Goal: Information Seeking & Learning: Check status

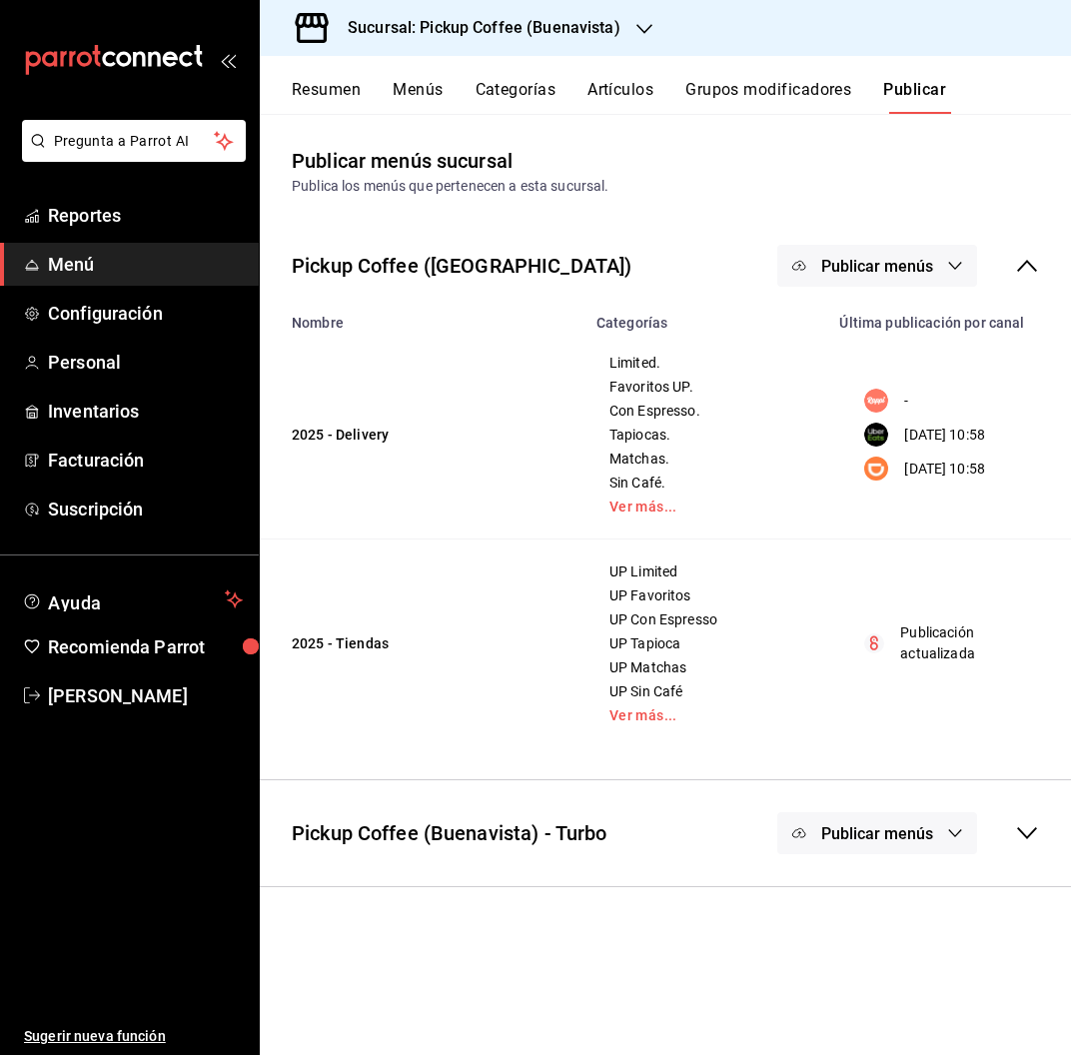
click at [611, 16] on h3 "Sucursal: Pickup Coffee (Buenavista)" at bounding box center [476, 28] width 289 height 24
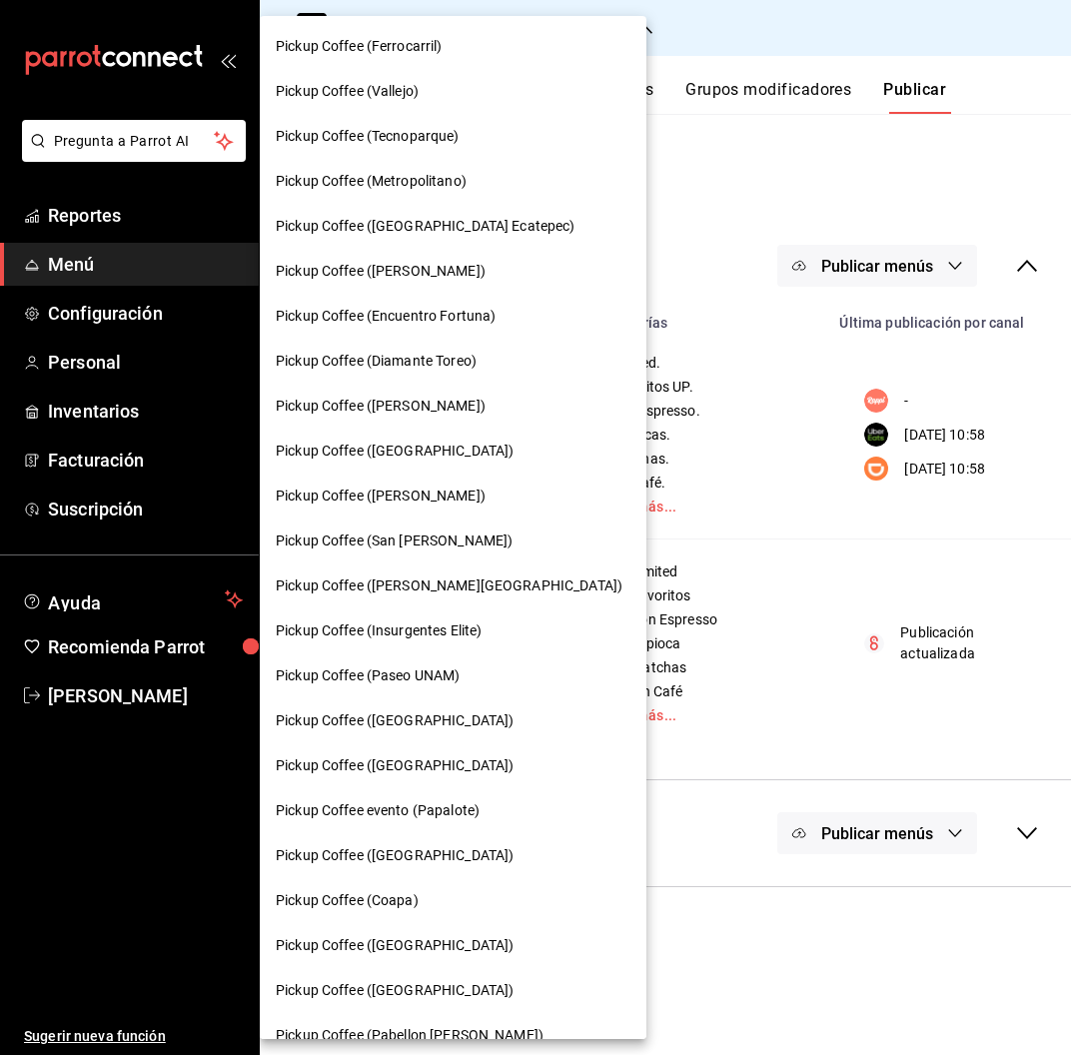
scroll to position [353, 0]
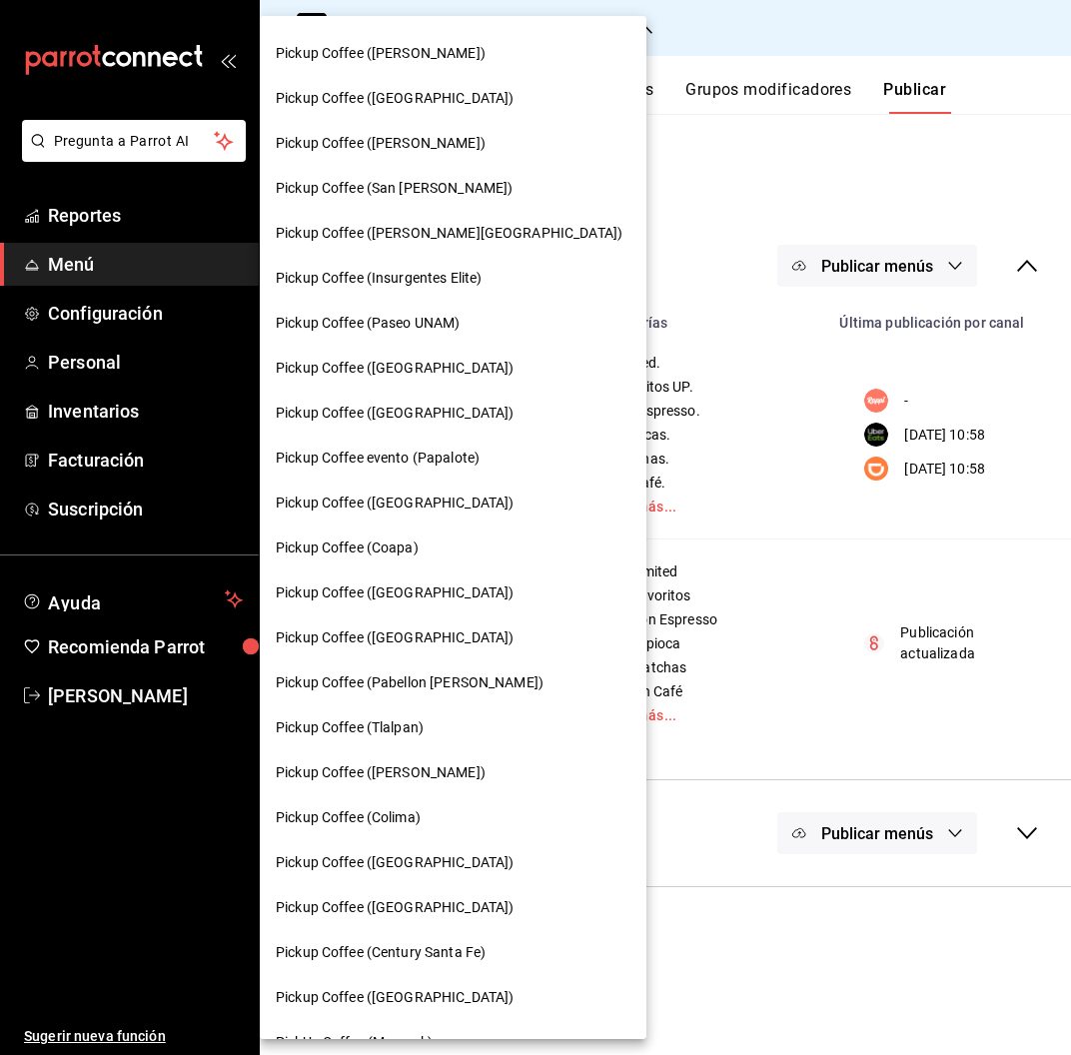
click at [451, 273] on span "Pickup Coffee (Insurgentes Elite)" at bounding box center [379, 278] width 206 height 21
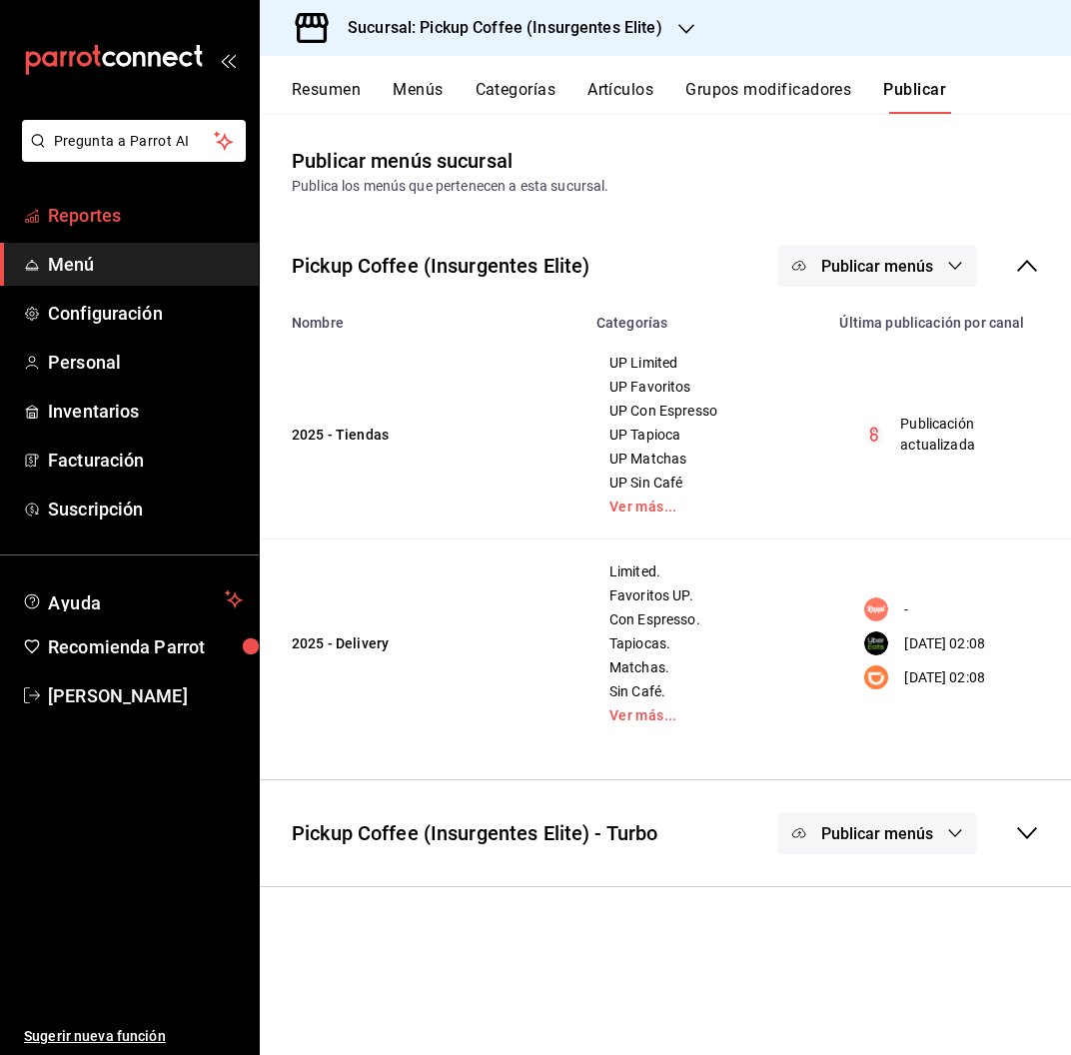
click at [122, 208] on span "Reportes" at bounding box center [145, 215] width 195 height 27
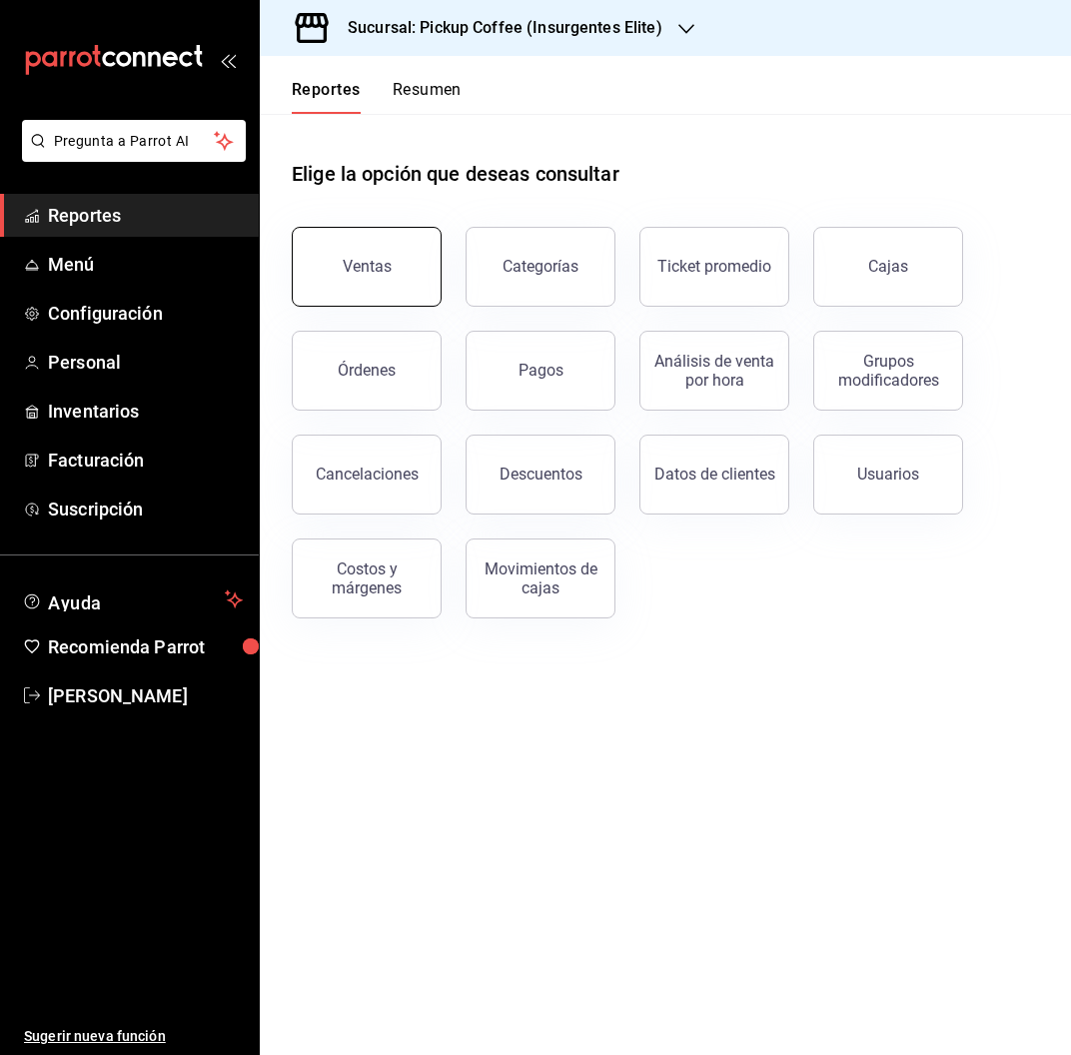
click at [345, 272] on div "Ventas" at bounding box center [367, 266] width 49 height 19
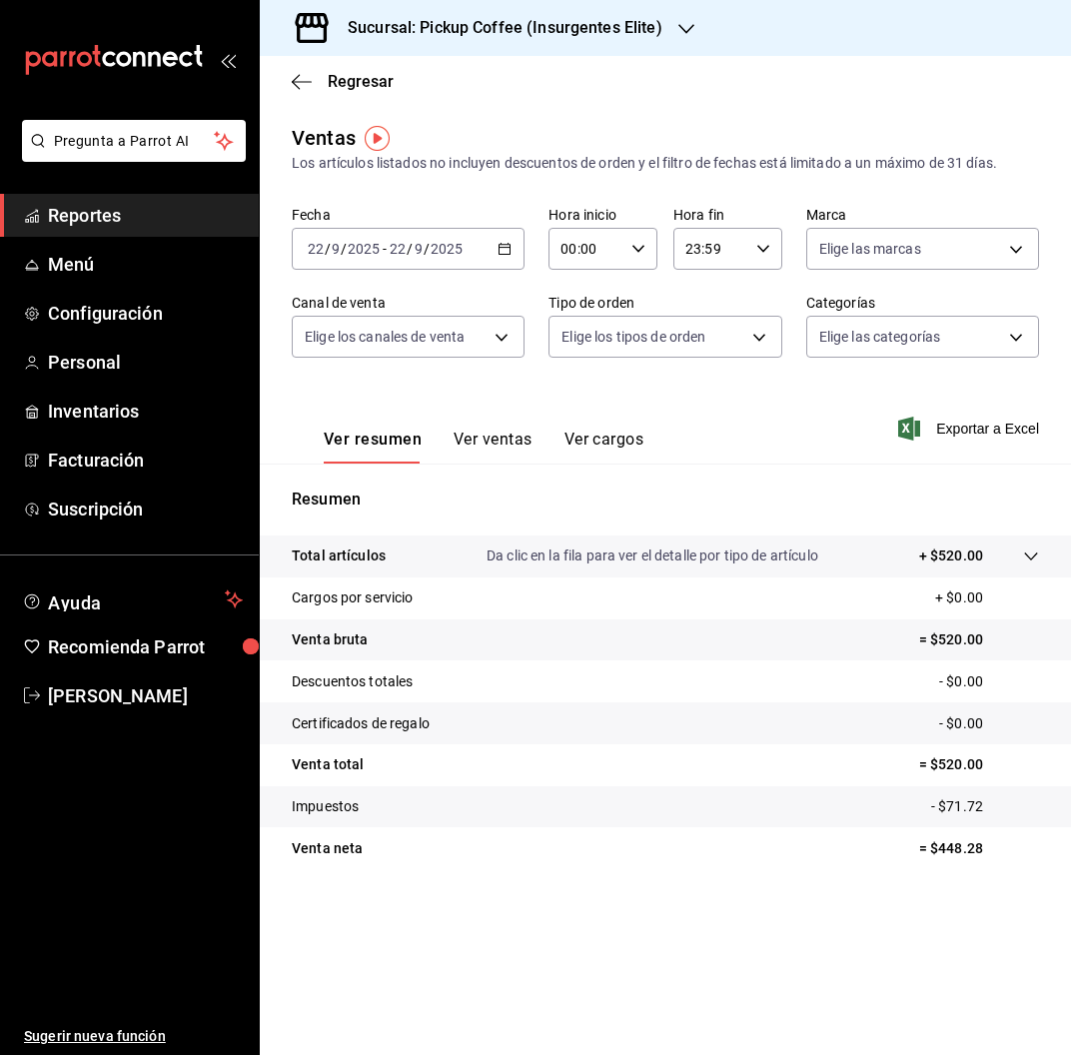
click at [448, 252] on input "2025" at bounding box center [447, 249] width 34 height 16
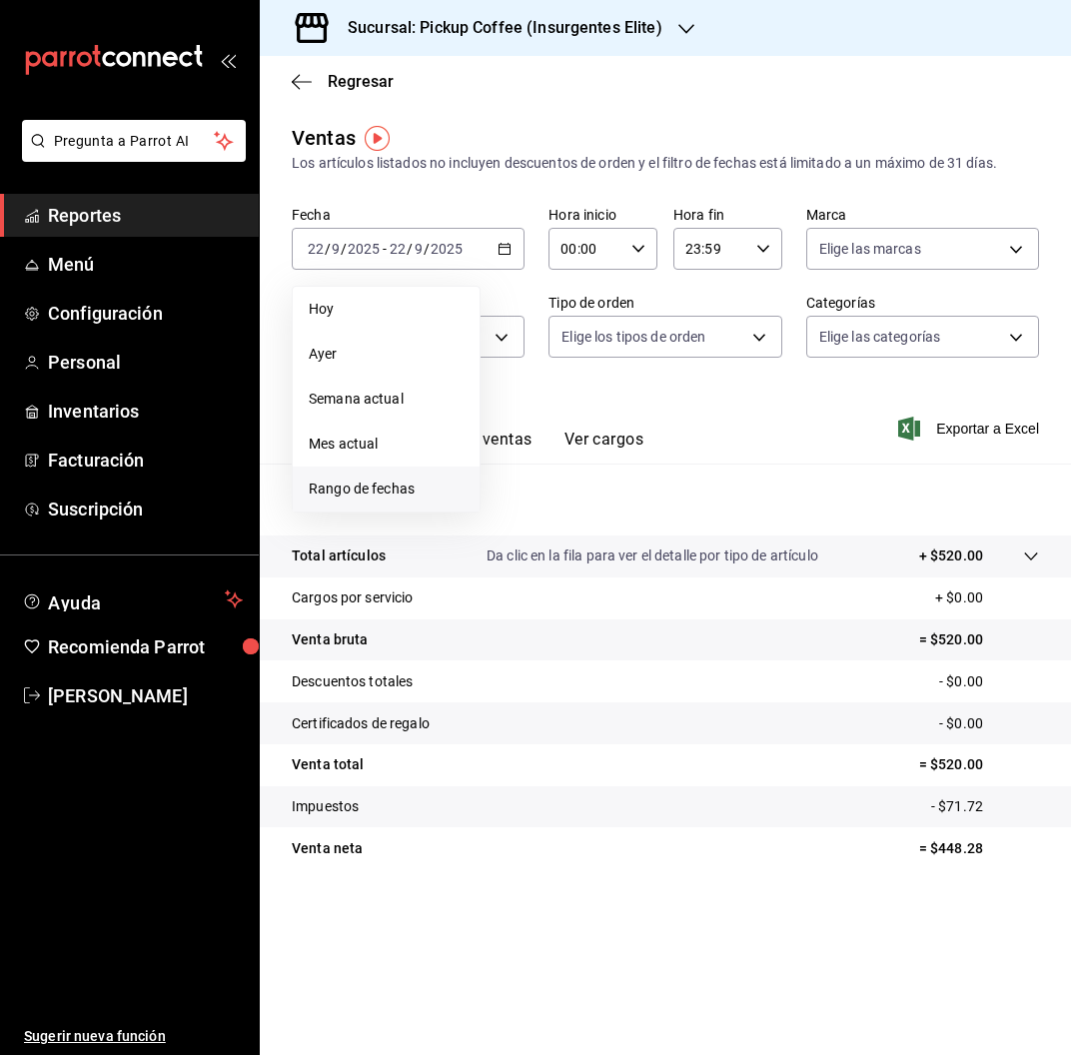
click at [435, 493] on span "Rango de fechas" at bounding box center [386, 488] width 155 height 21
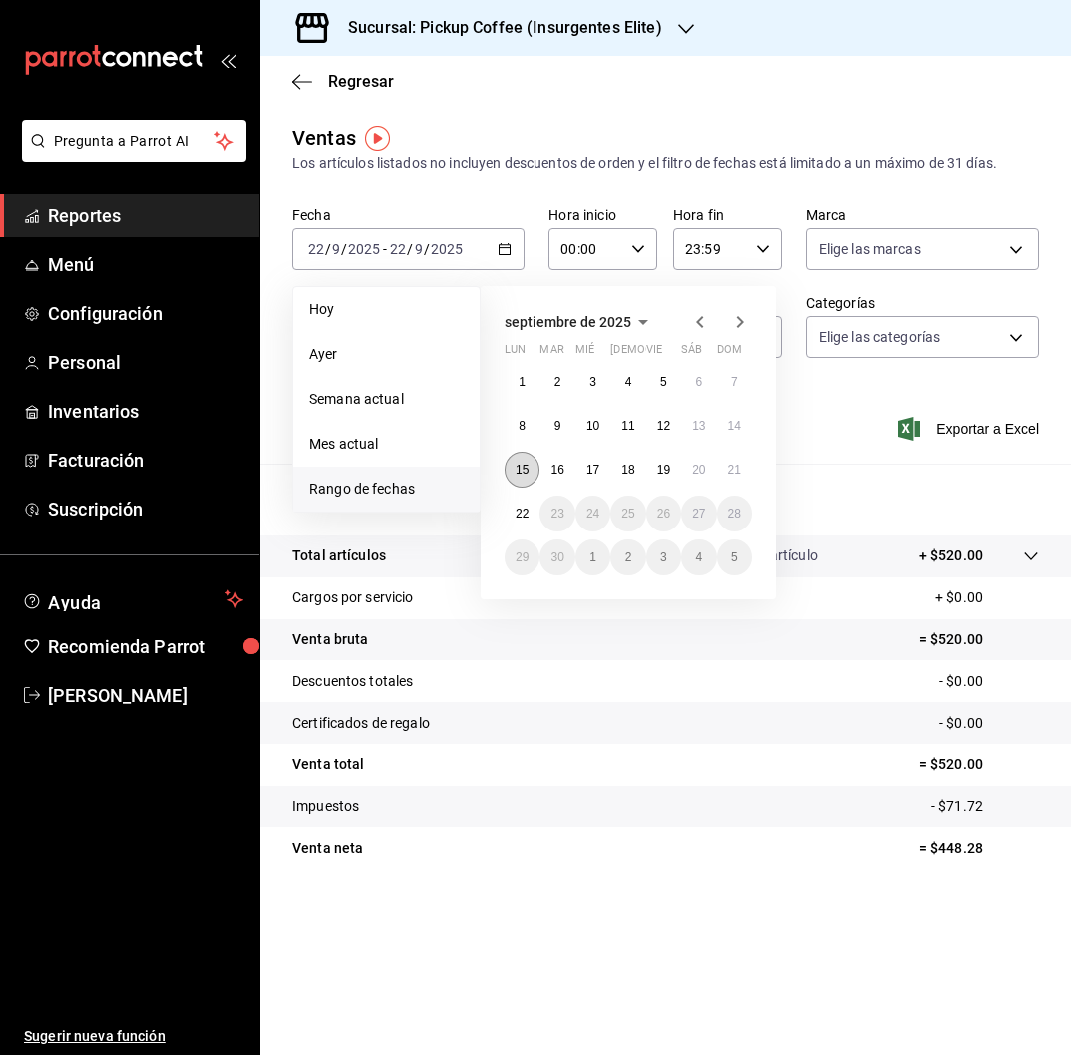
click at [515, 462] on button "15" at bounding box center [521, 470] width 35 height 36
click at [744, 462] on button "21" at bounding box center [734, 470] width 35 height 36
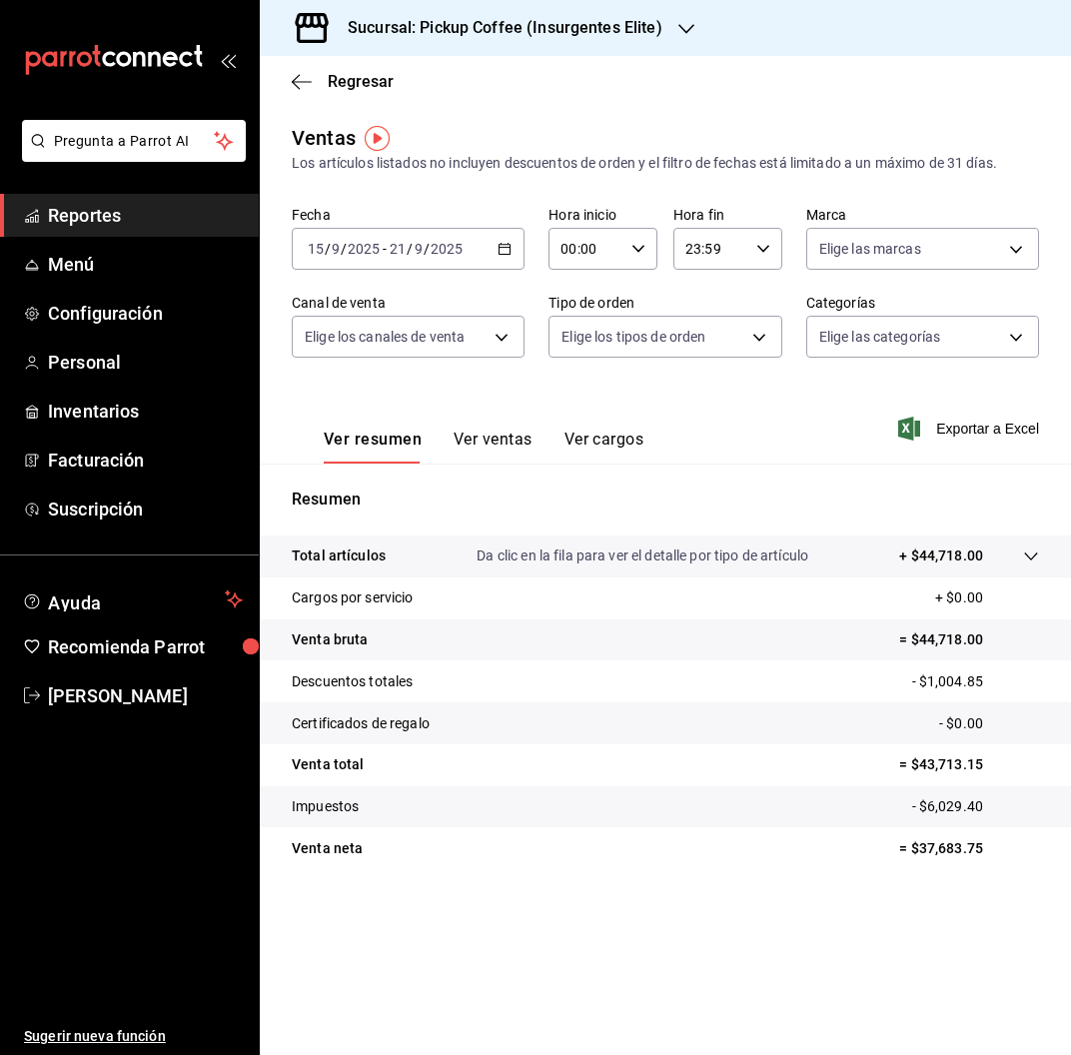
click at [678, 26] on icon "button" at bounding box center [686, 29] width 16 height 16
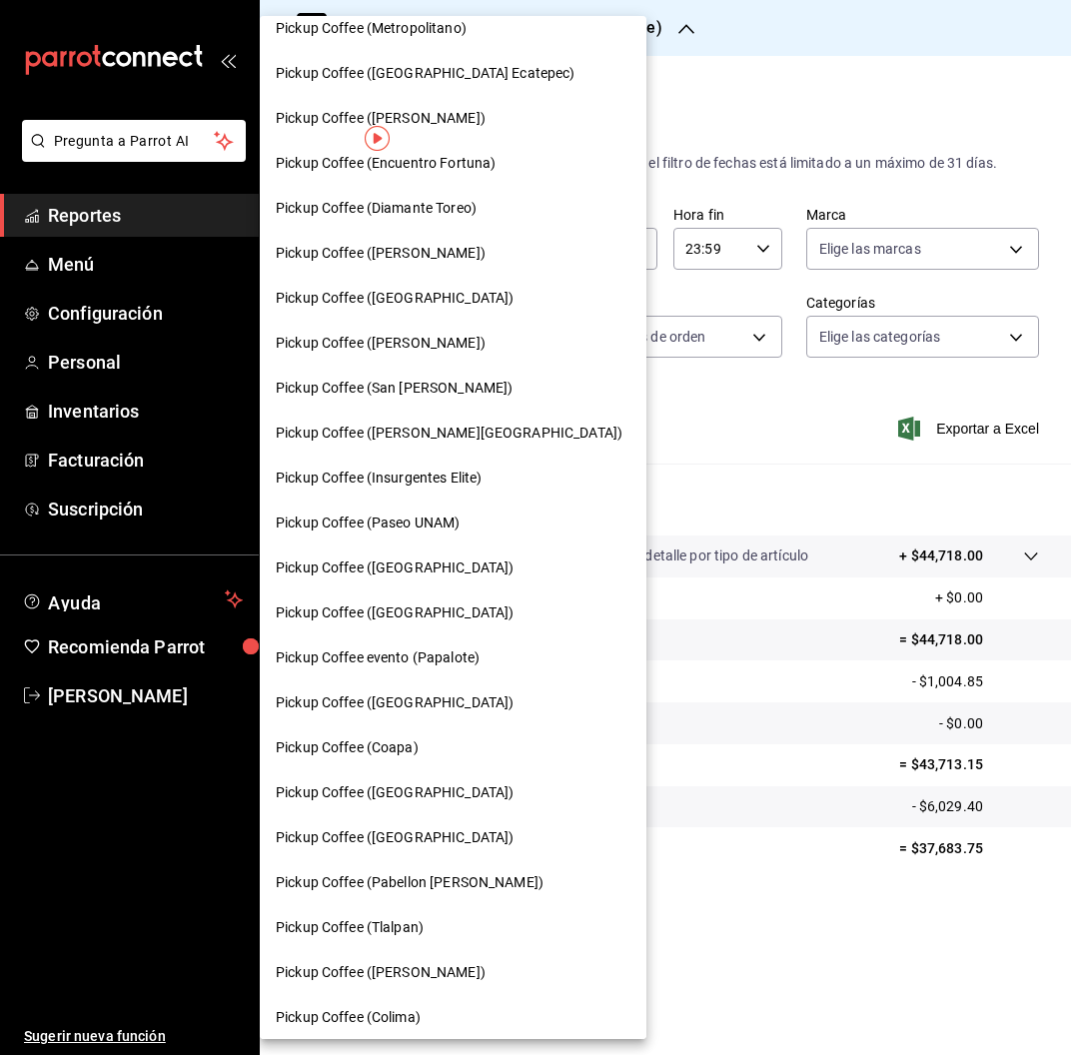
scroll to position [154, 0]
click at [444, 27] on span "Pickup Coffee (Metropolitano)" at bounding box center [371, 27] width 191 height 21
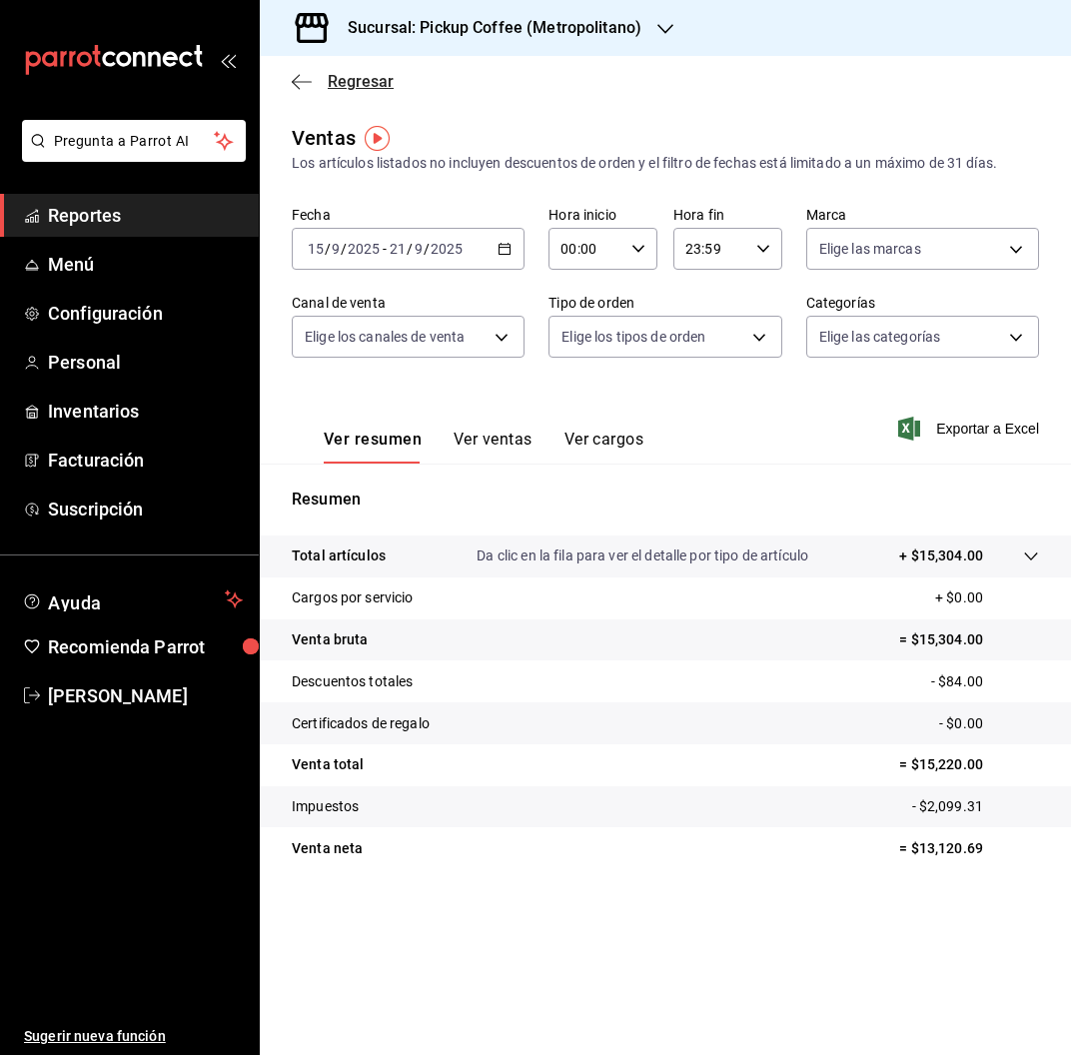
click at [371, 86] on span "Regresar" at bounding box center [361, 81] width 66 height 19
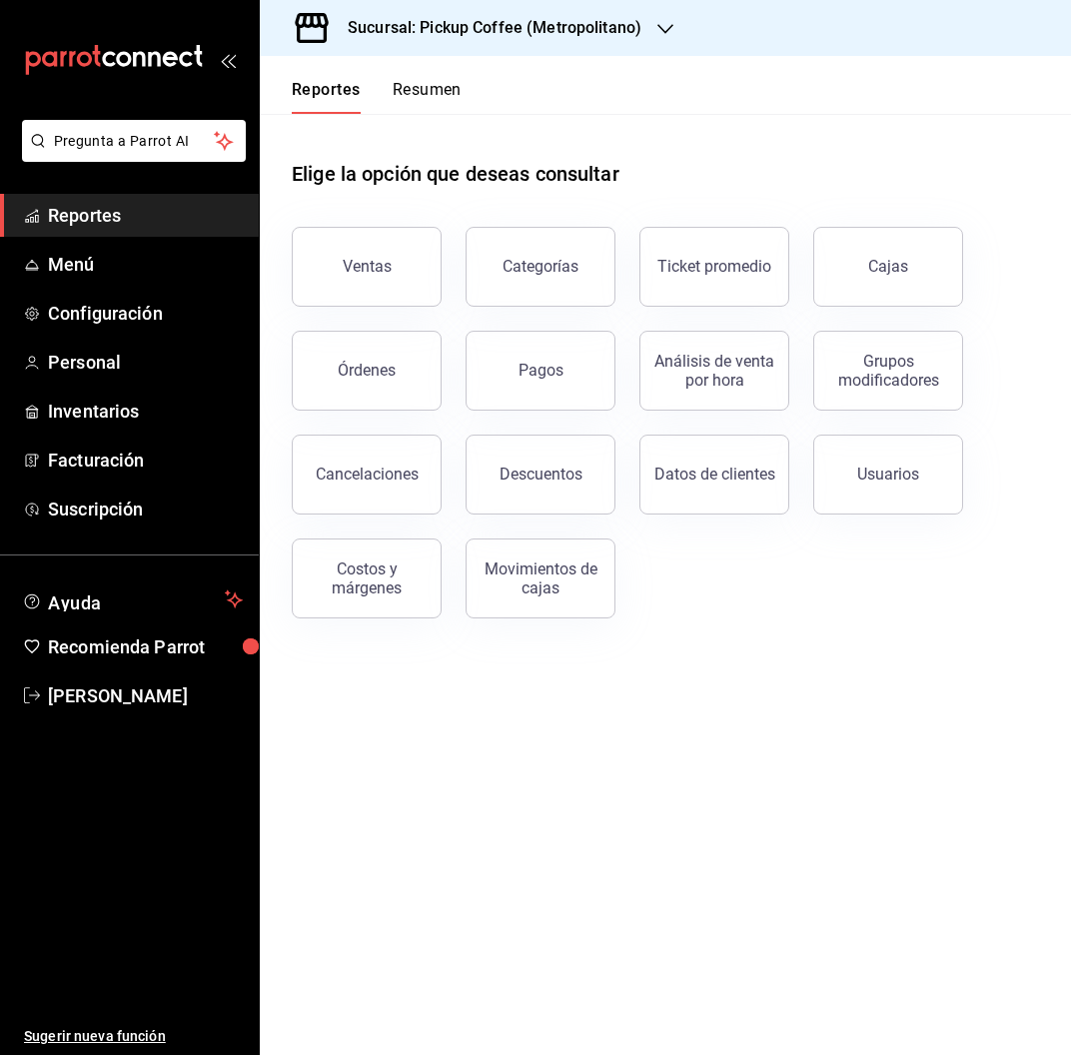
click at [453, 89] on button "Resumen" at bounding box center [427, 97] width 69 height 34
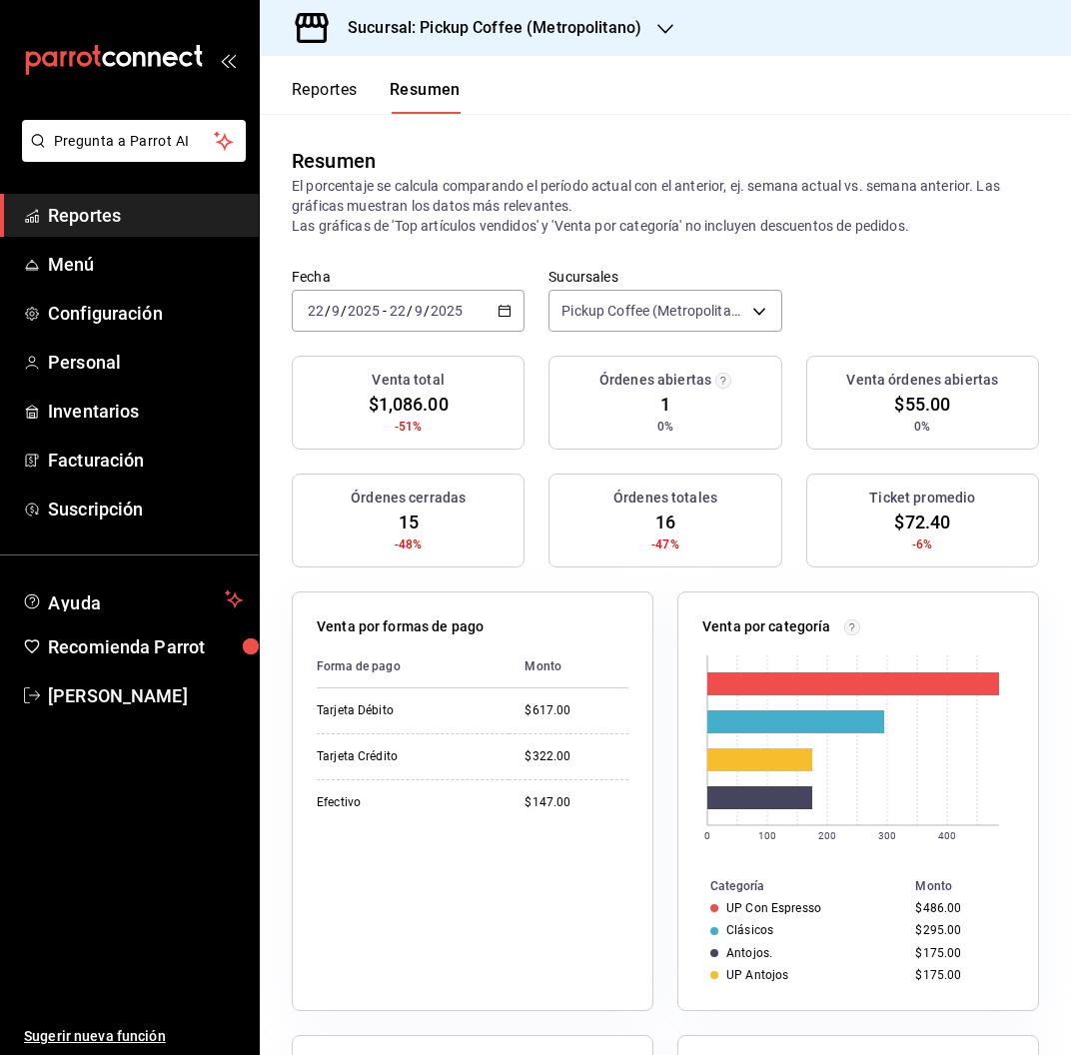
click at [462, 316] on div "[DATE] [DATE]" at bounding box center [426, 311] width 78 height 16
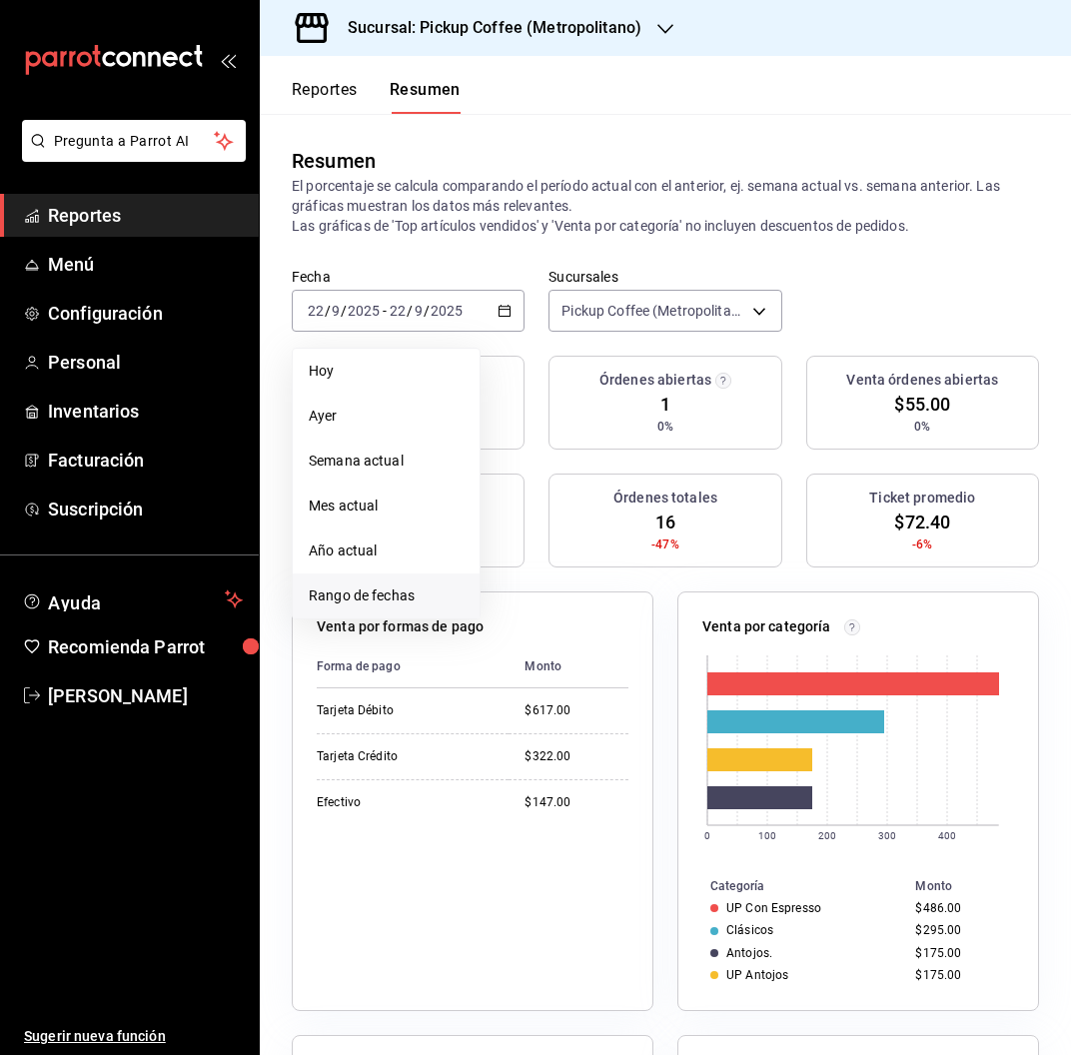
click at [374, 583] on li "Rango de fechas" at bounding box center [386, 595] width 187 height 45
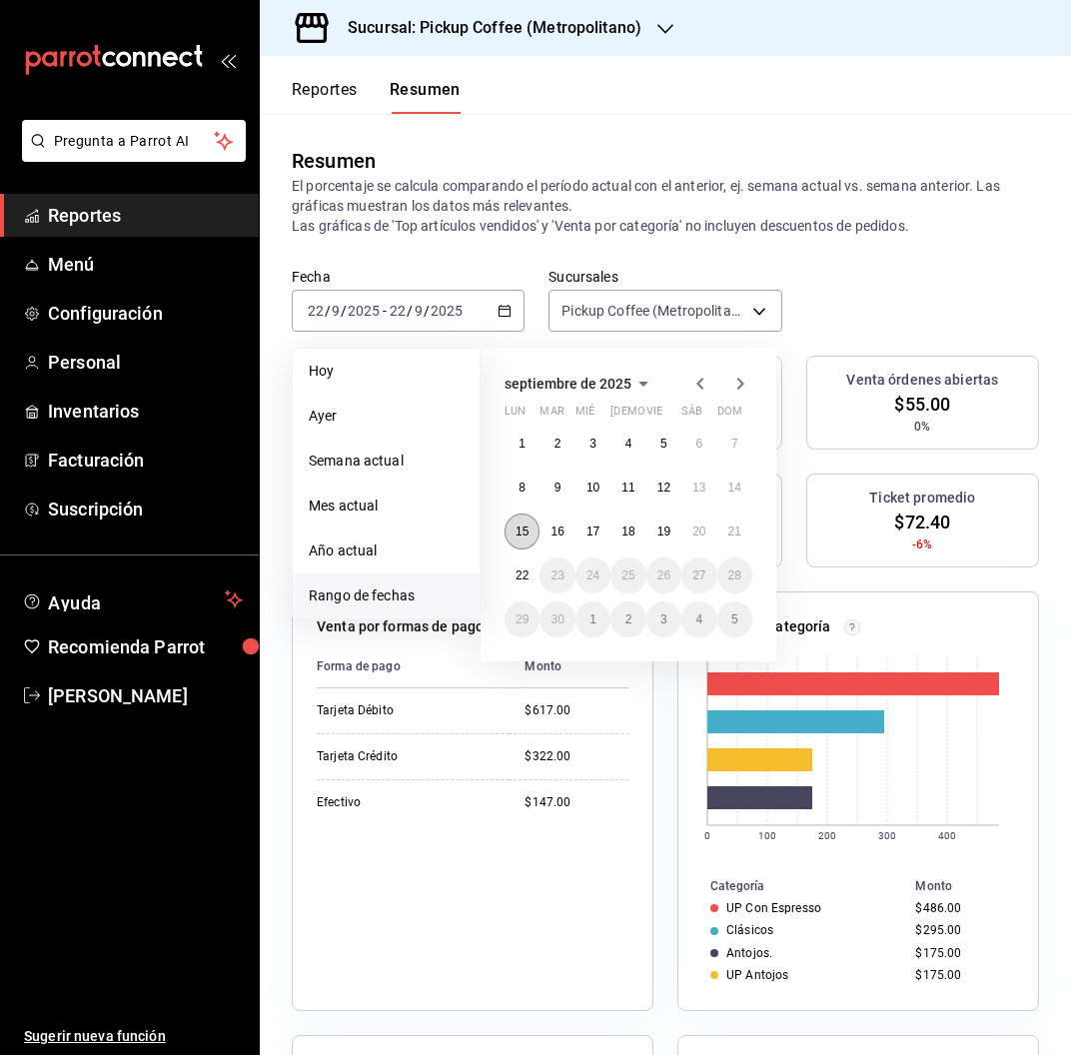
click at [528, 526] on abbr "15" at bounding box center [521, 531] width 13 height 14
click at [728, 526] on abbr "21" at bounding box center [734, 531] width 13 height 14
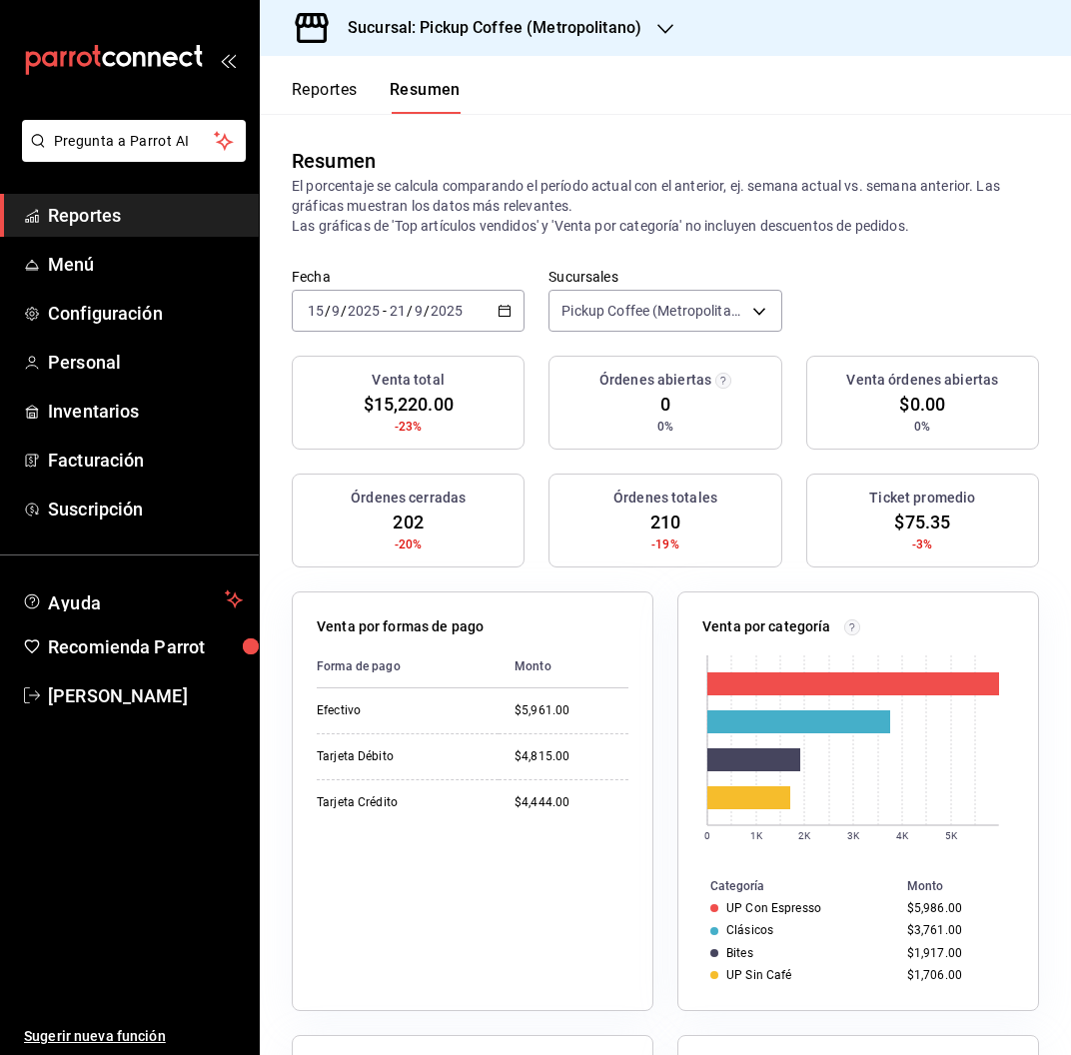
click at [324, 94] on button "Reportes" at bounding box center [325, 97] width 66 height 34
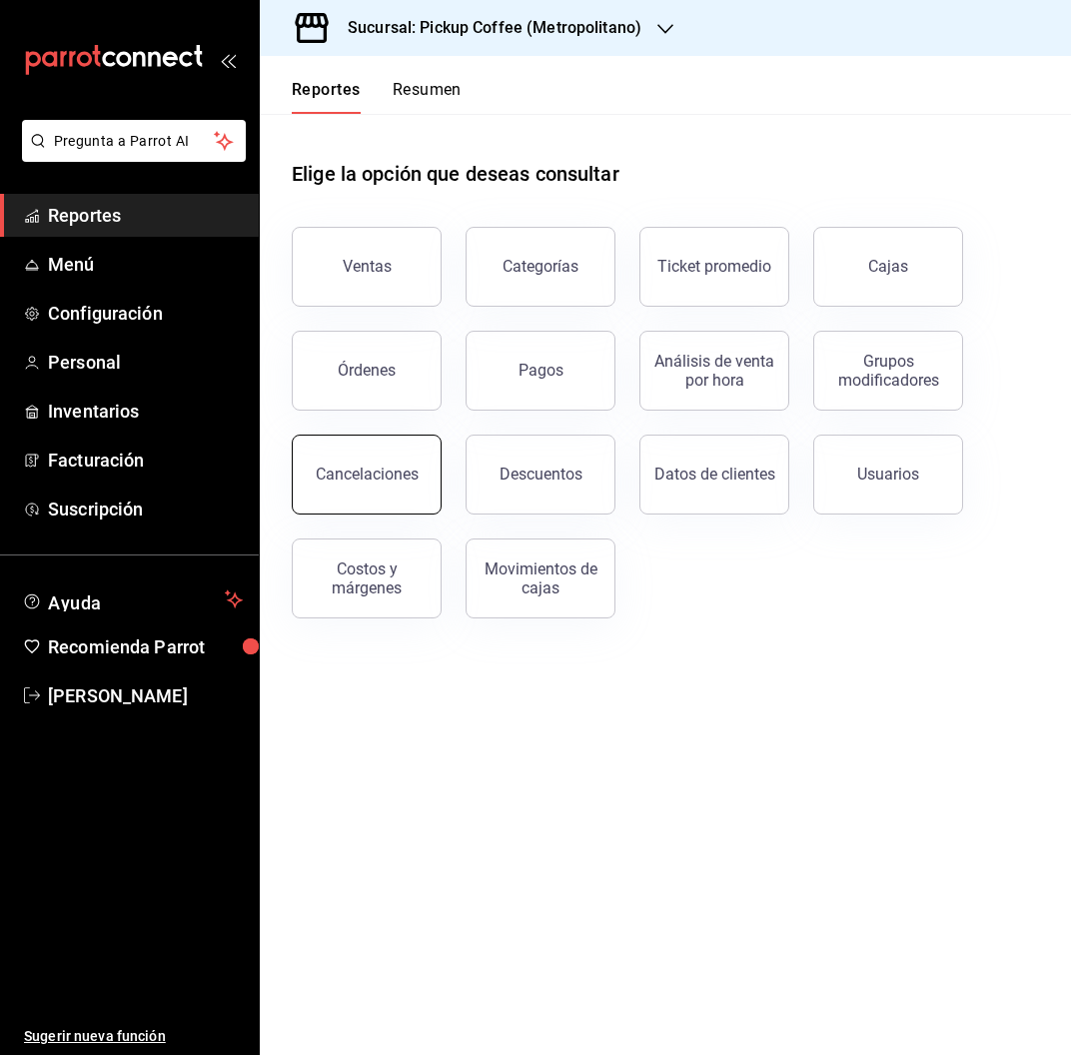
click at [385, 472] on div "Cancelaciones" at bounding box center [367, 474] width 103 height 19
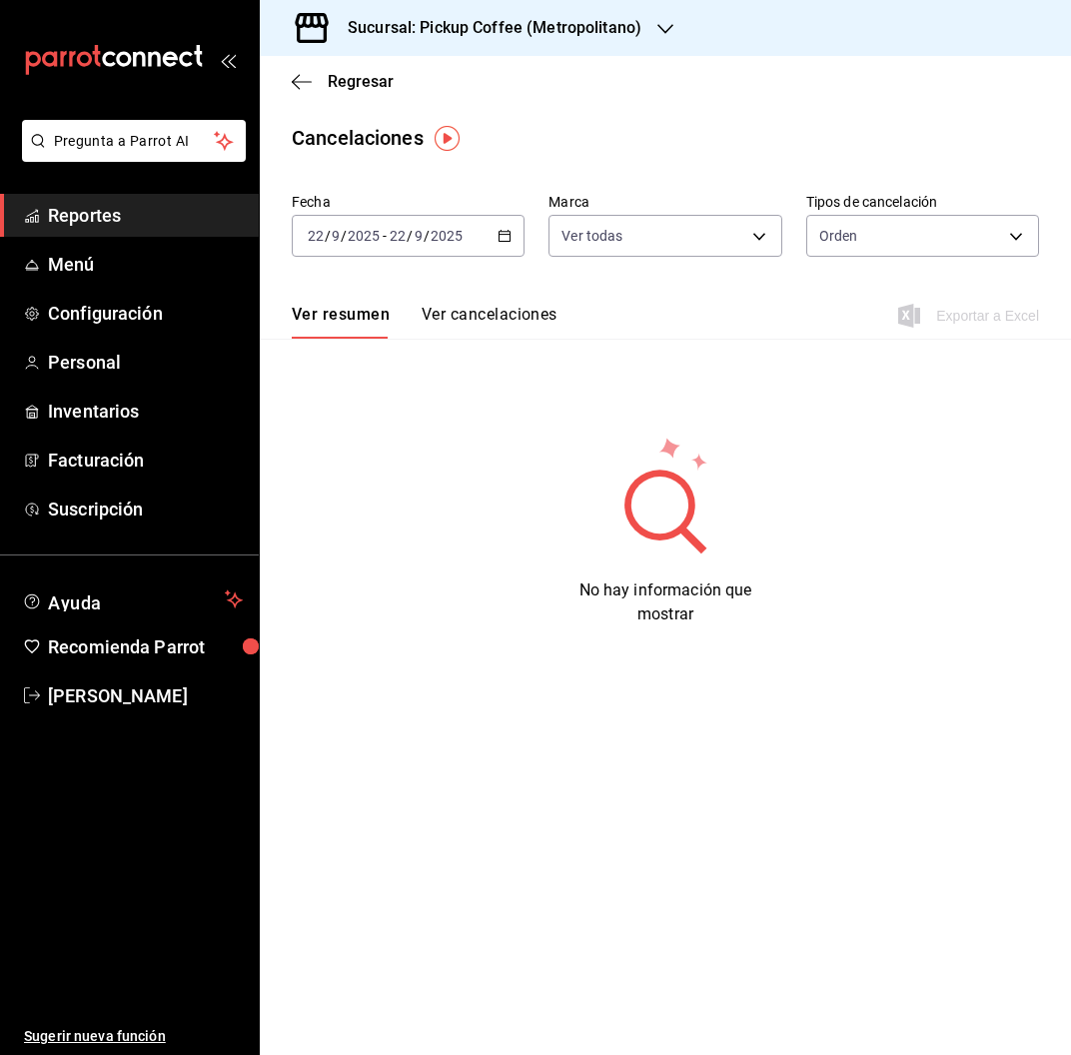
click at [413, 247] on div "[DATE] [DATE] - [DATE] [DATE]" at bounding box center [408, 236] width 233 height 42
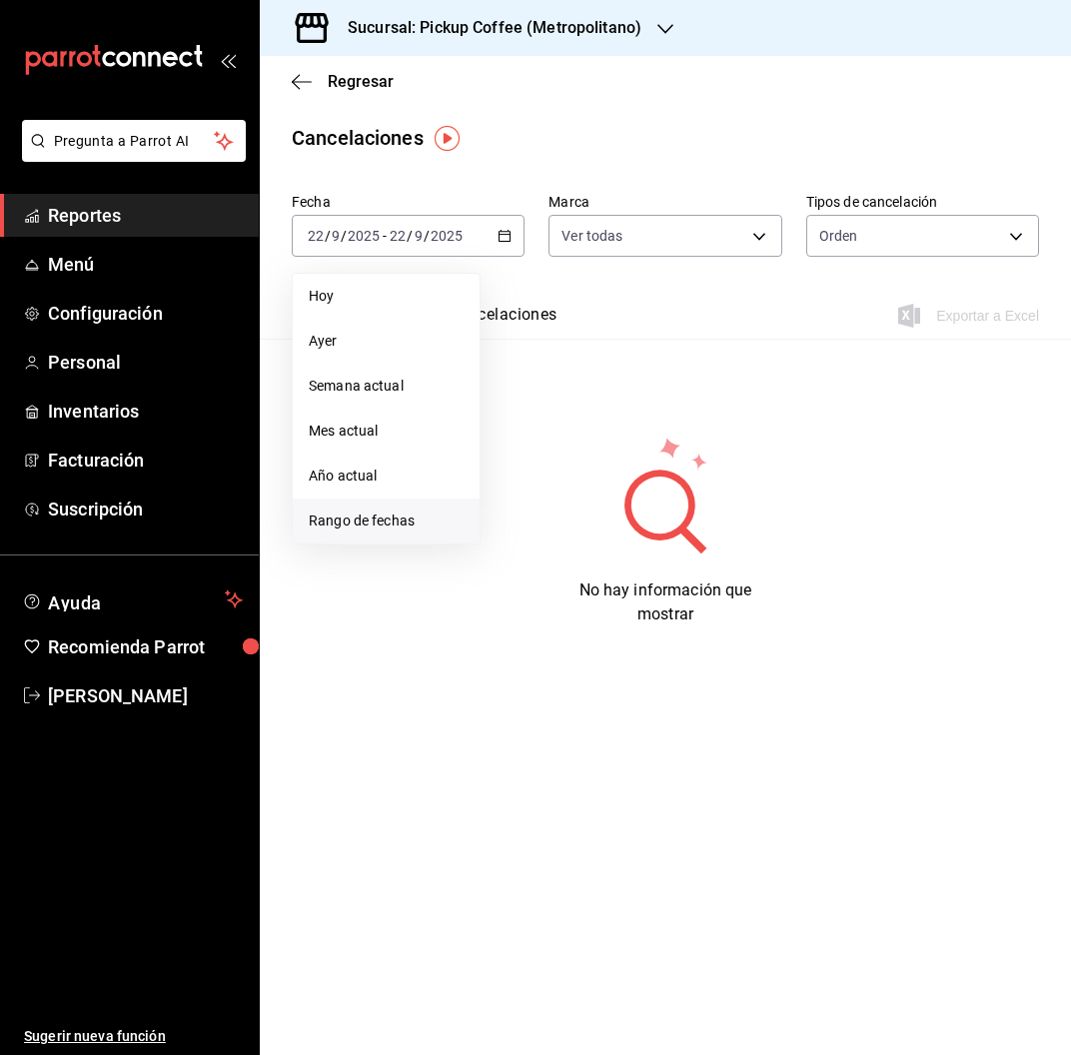
click at [378, 521] on span "Rango de fechas" at bounding box center [386, 520] width 155 height 21
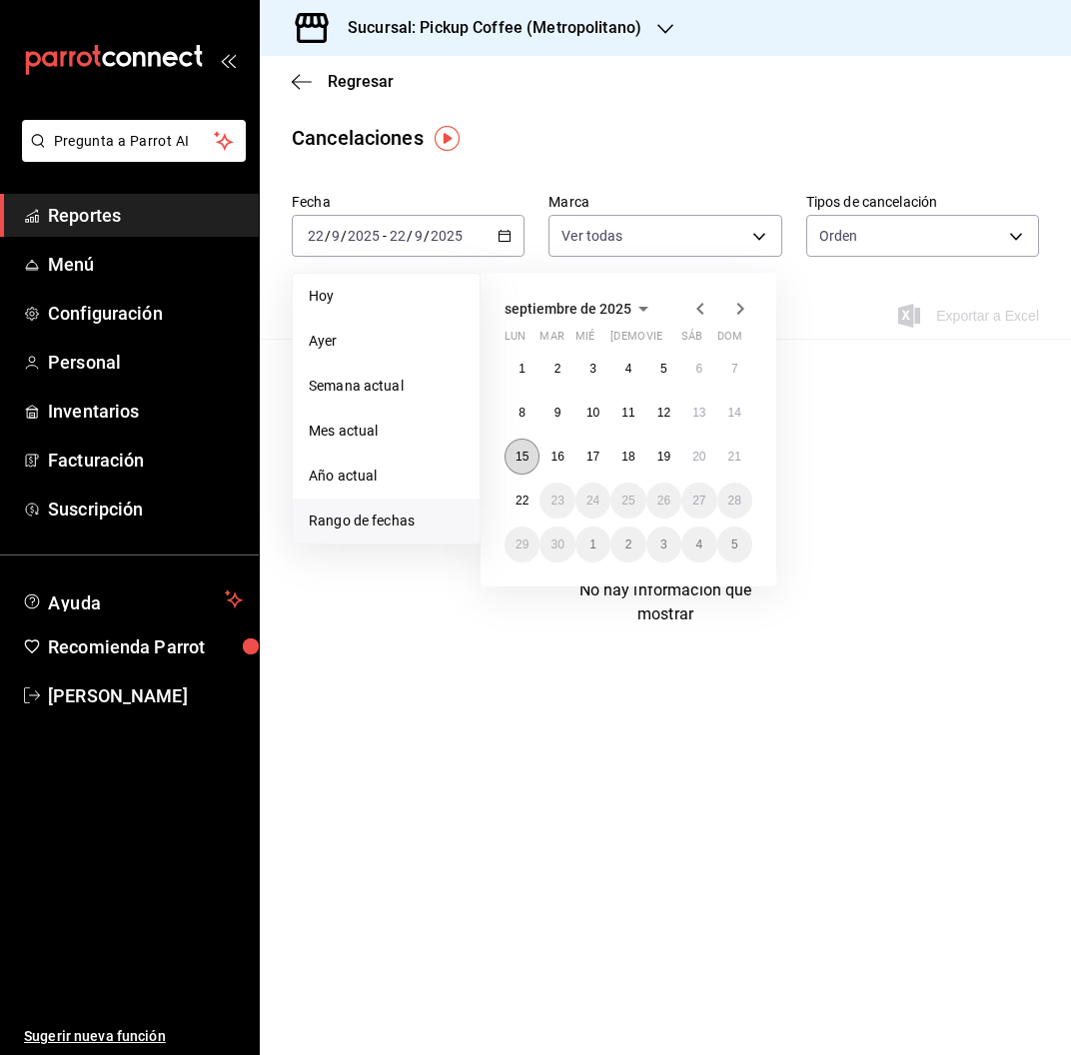
click at [524, 457] on abbr "15" at bounding box center [521, 457] width 13 height 14
click at [741, 457] on button "21" at bounding box center [734, 457] width 35 height 36
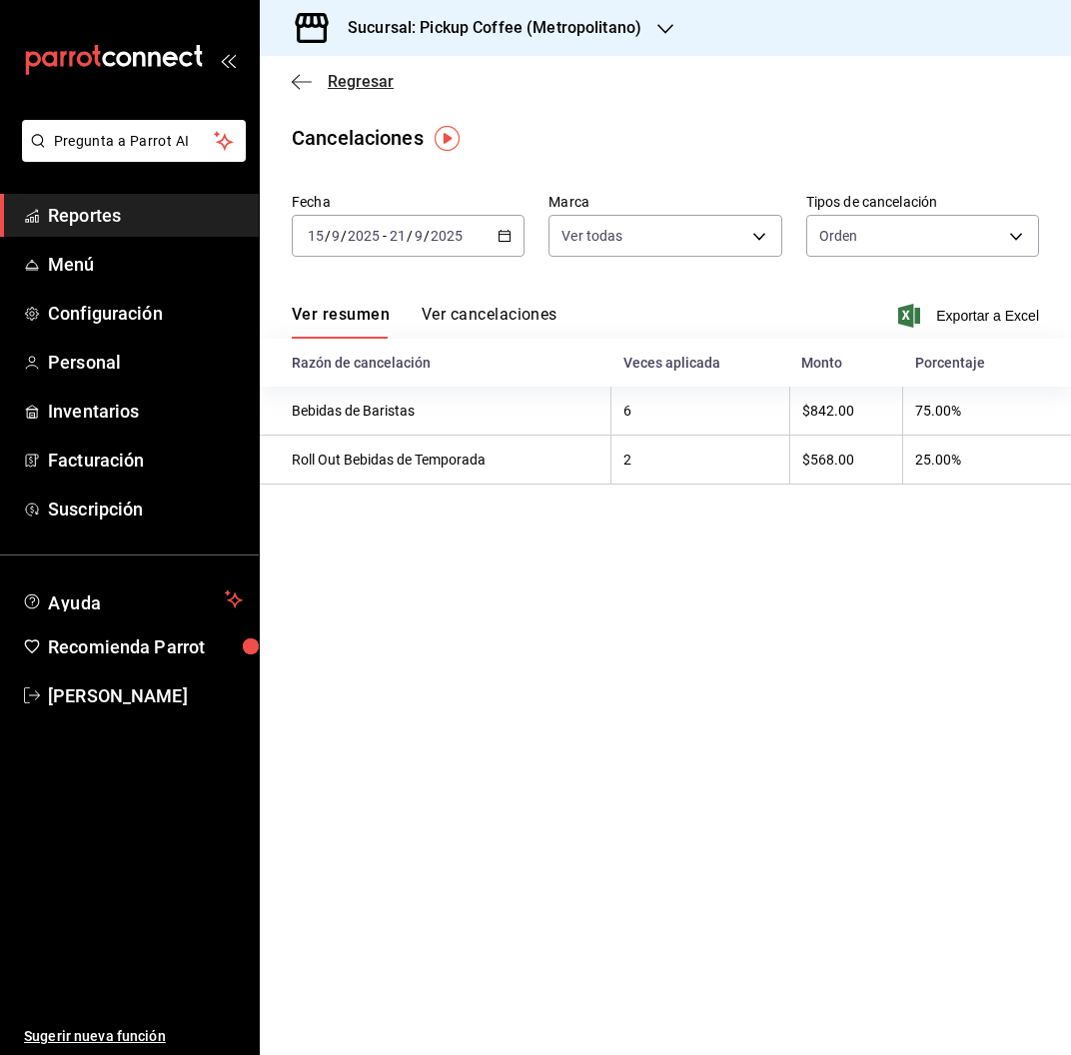
click at [371, 90] on span "Regresar" at bounding box center [361, 81] width 66 height 19
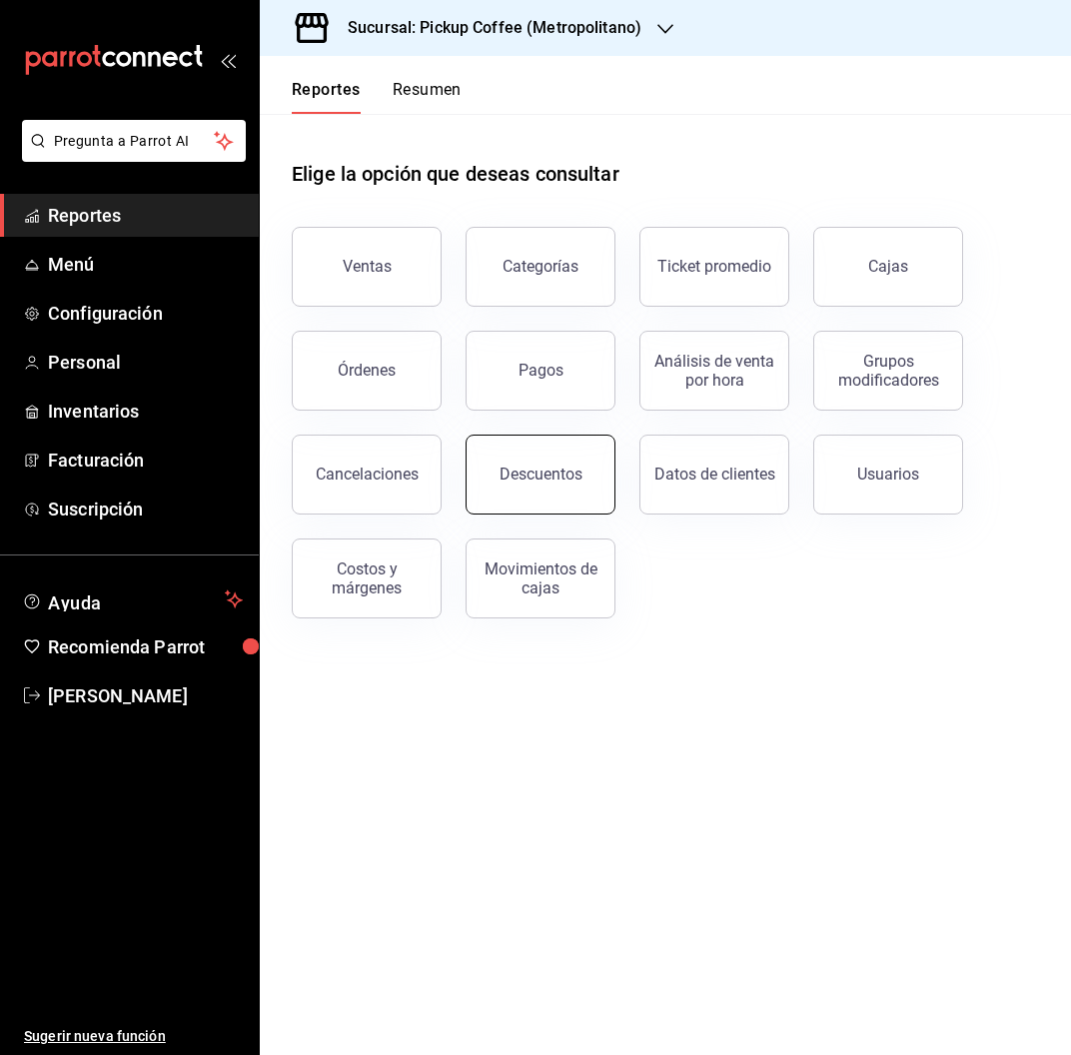
click at [563, 483] on button "Descuentos" at bounding box center [541, 475] width 150 height 80
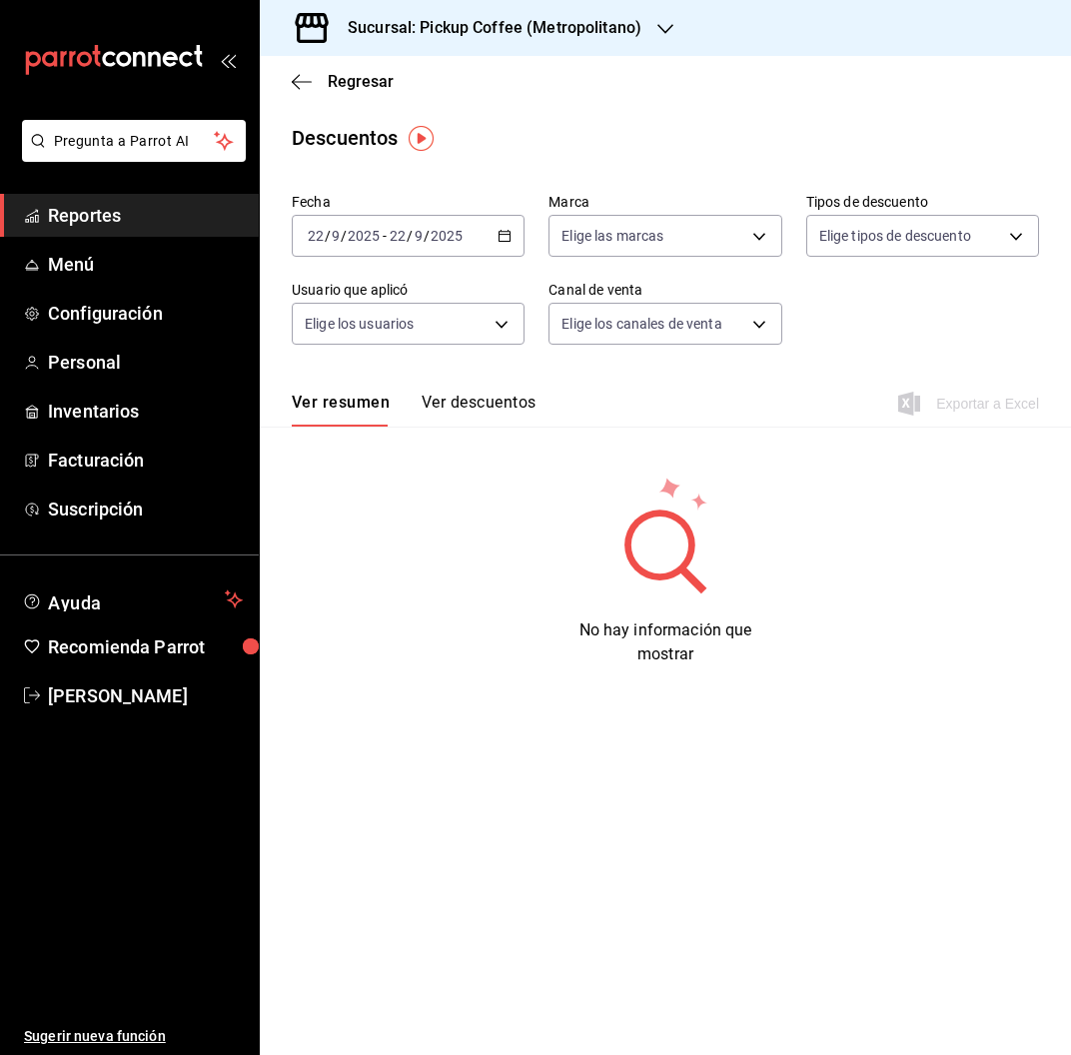
click at [443, 239] on input "2025" at bounding box center [447, 236] width 34 height 16
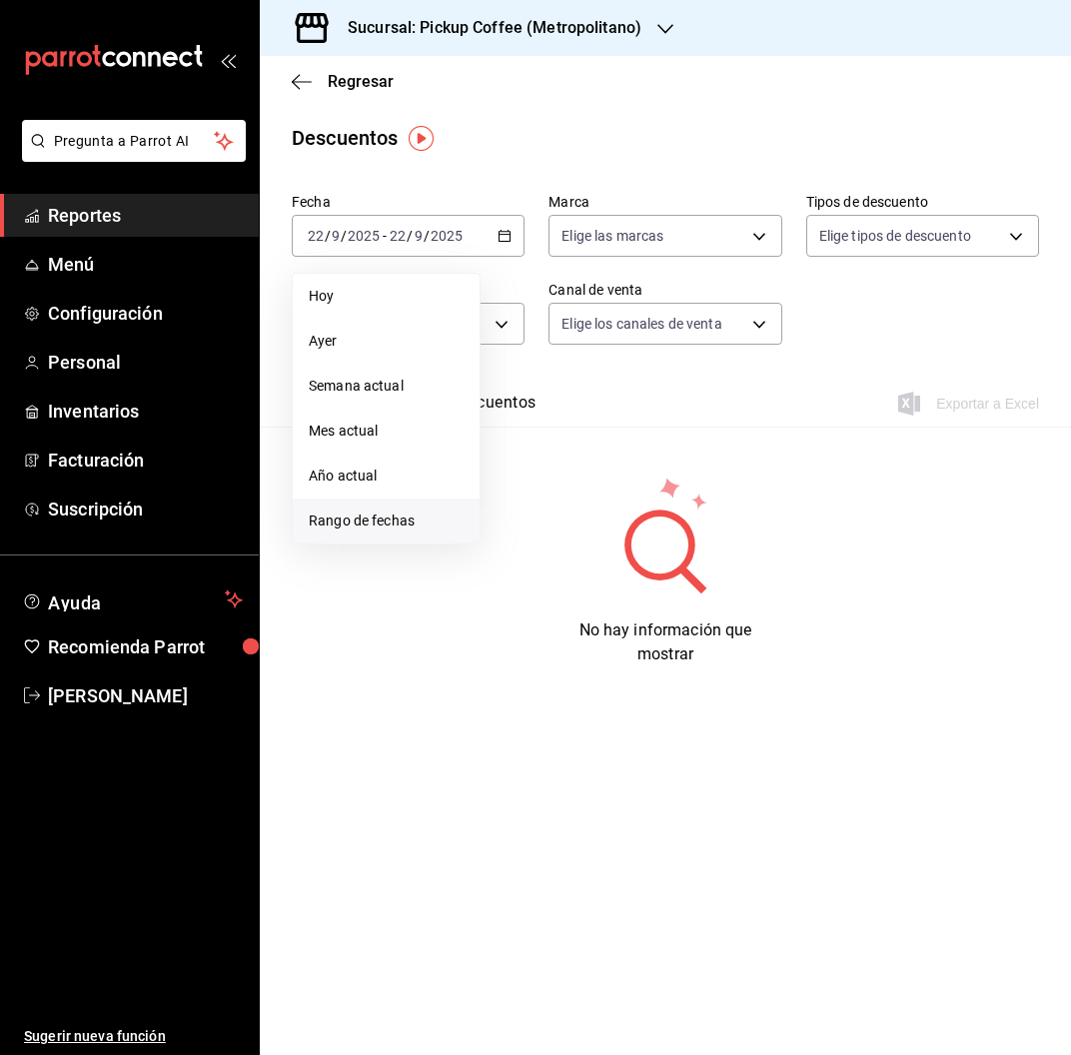
click at [369, 510] on span "Rango de fechas" at bounding box center [386, 520] width 155 height 21
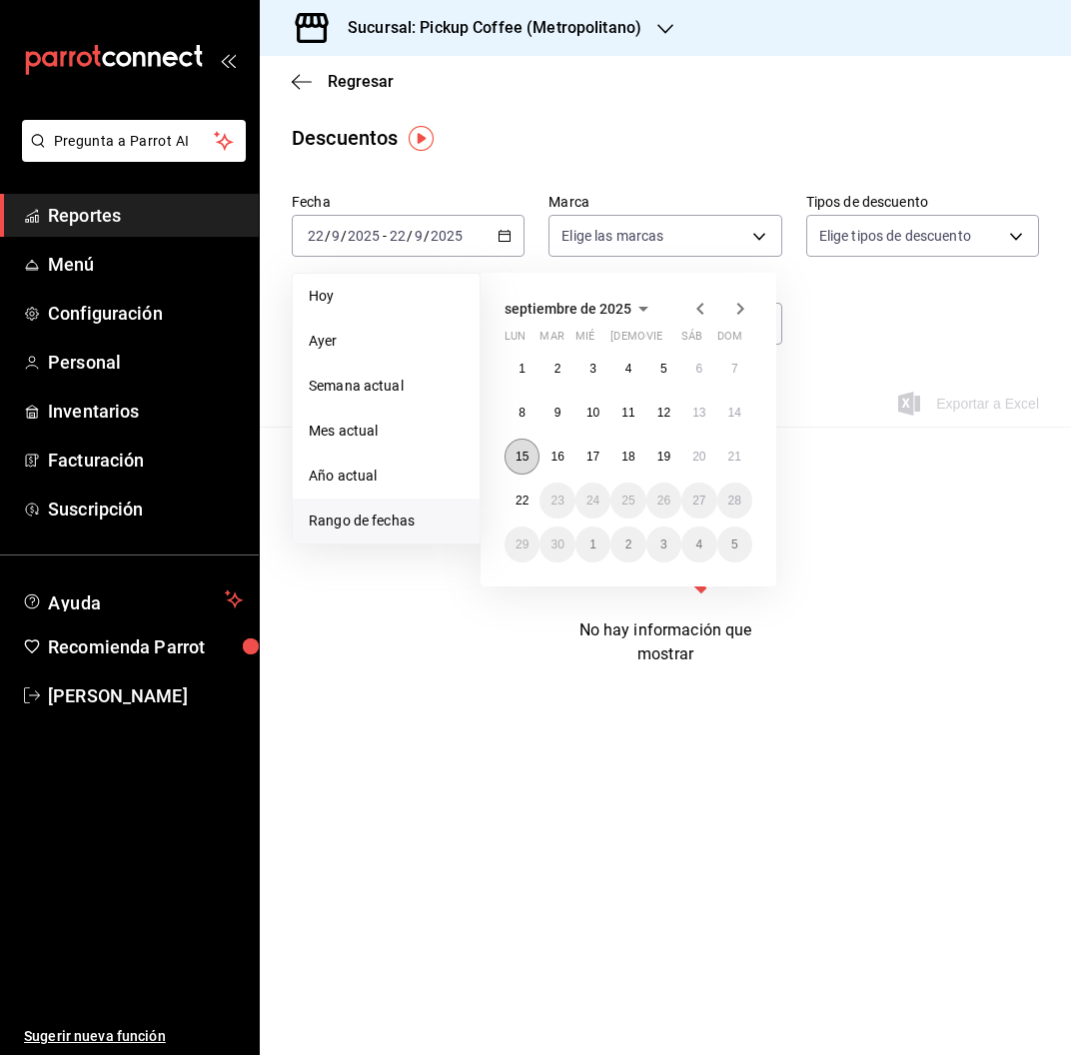
click at [524, 455] on abbr "15" at bounding box center [521, 457] width 13 height 14
click at [726, 452] on button "21" at bounding box center [734, 457] width 35 height 36
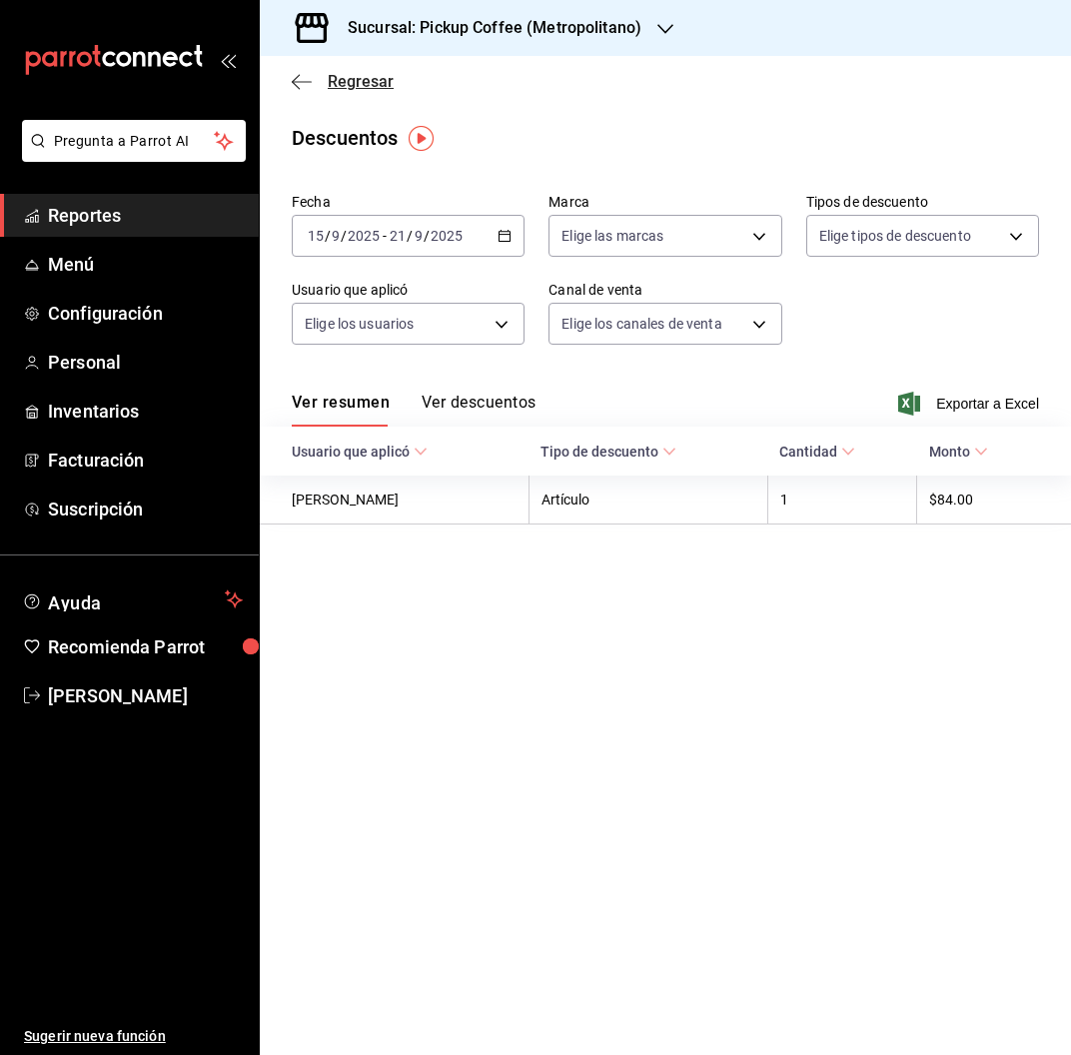
click at [379, 81] on span "Regresar" at bounding box center [361, 81] width 66 height 19
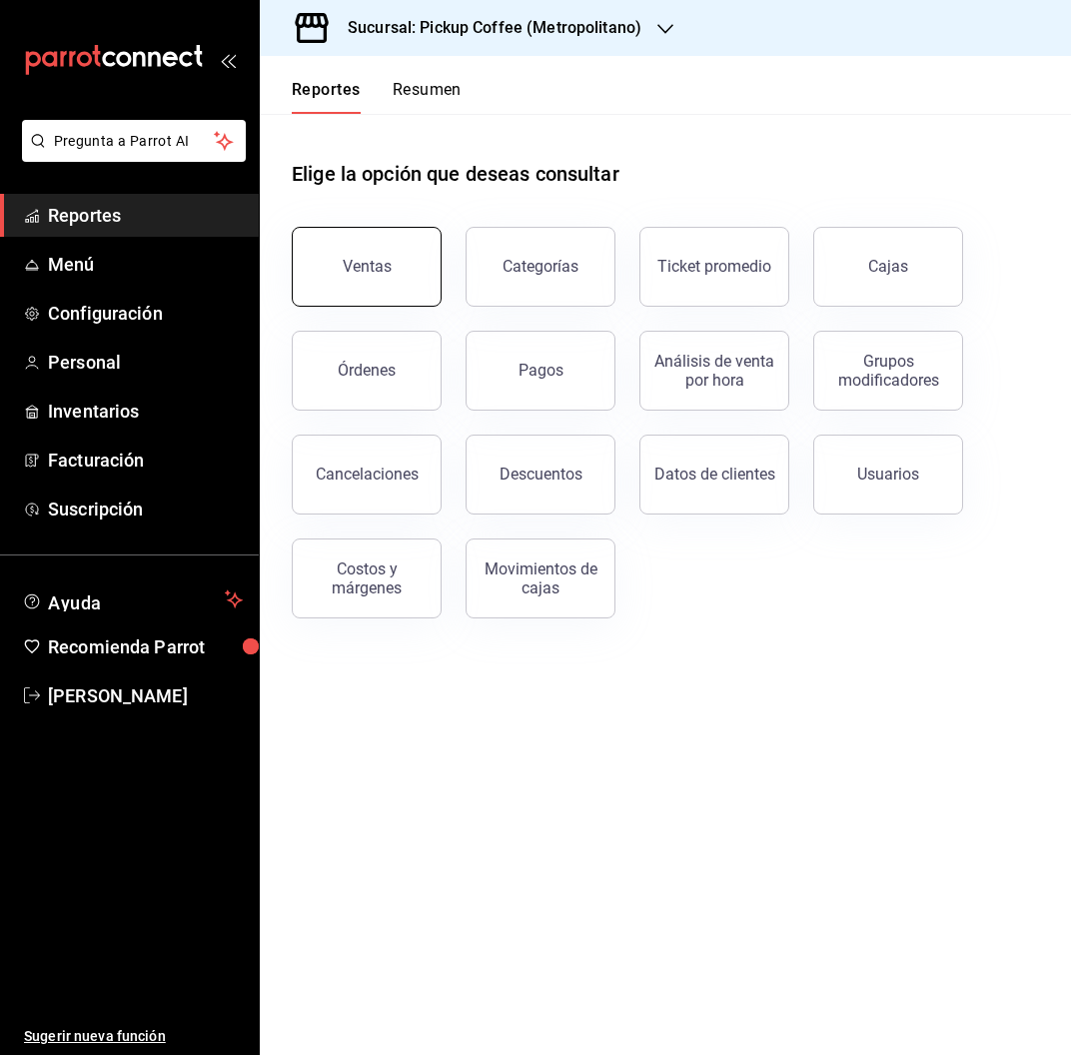
click at [362, 264] on div "Ventas" at bounding box center [367, 266] width 49 height 19
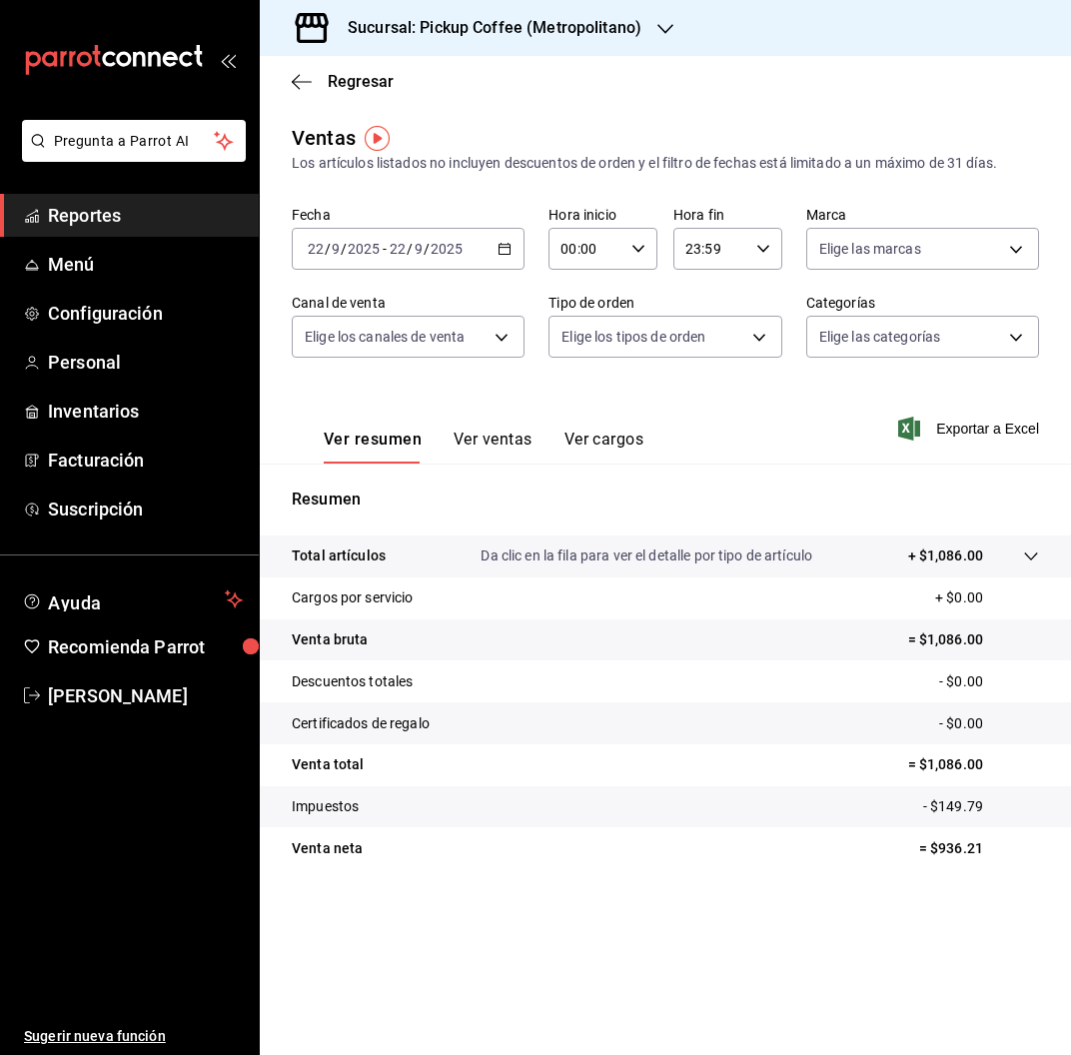
click at [458, 254] on input "2025" at bounding box center [447, 249] width 34 height 16
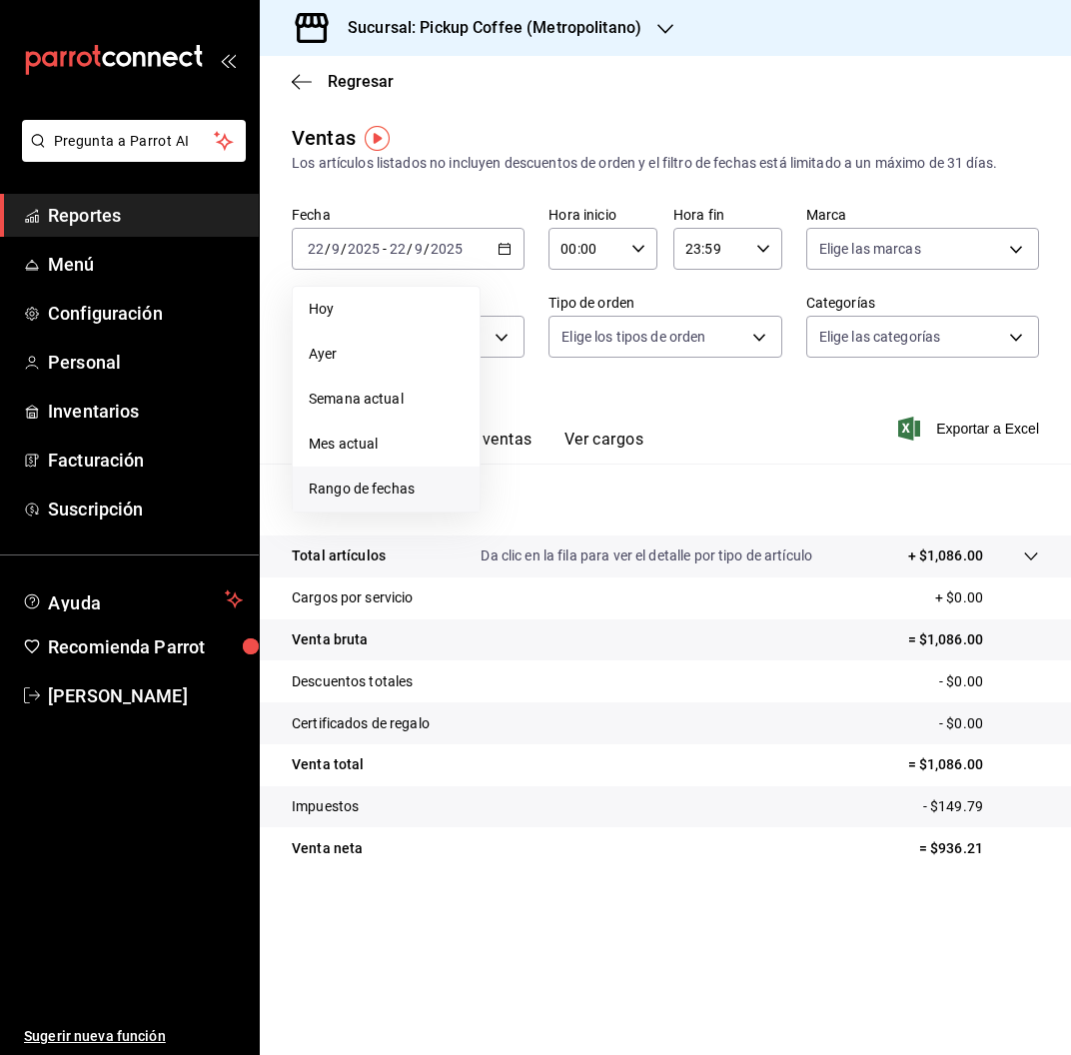
click at [376, 490] on span "Rango de fechas" at bounding box center [386, 488] width 155 height 21
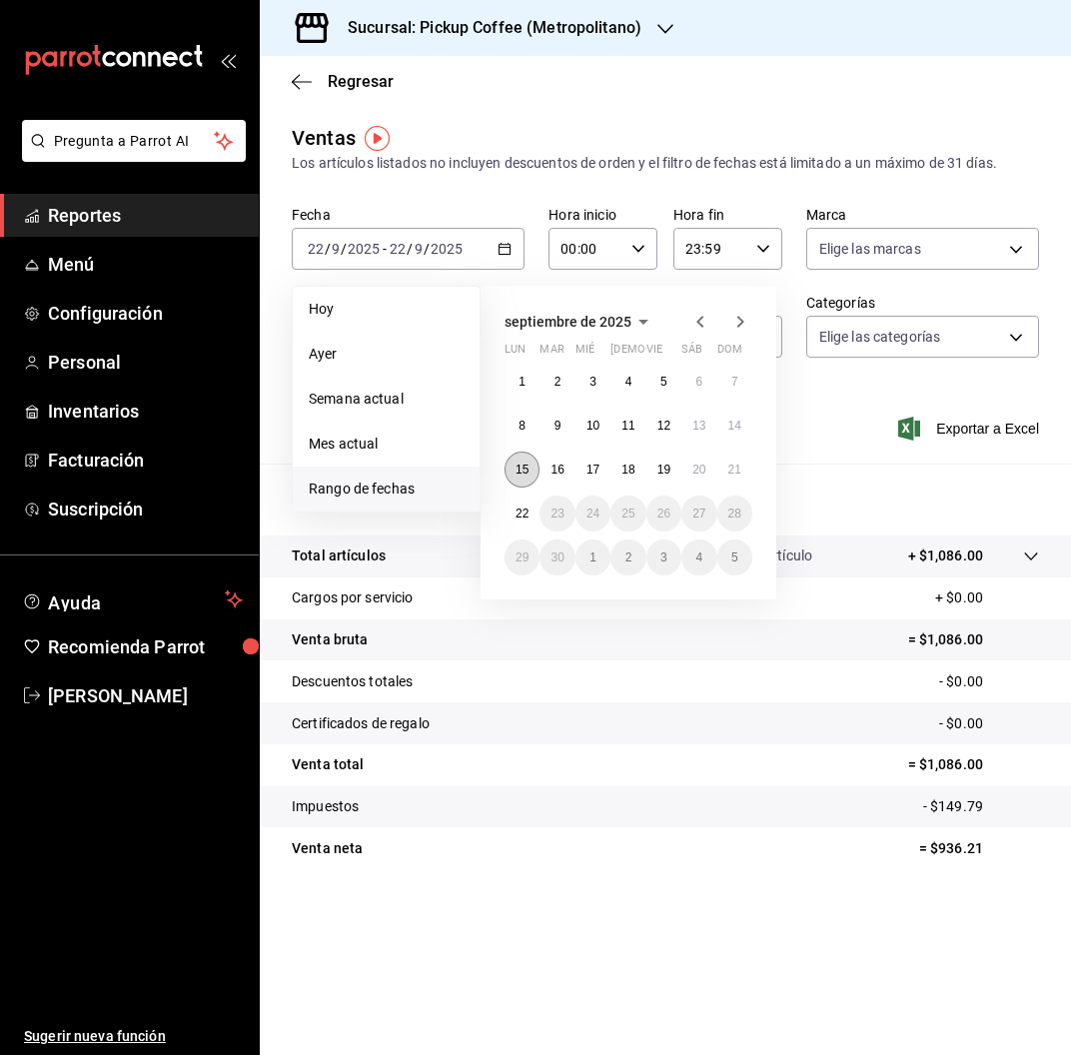
click at [522, 457] on button "15" at bounding box center [521, 470] width 35 height 36
click at [737, 462] on button "21" at bounding box center [734, 470] width 35 height 36
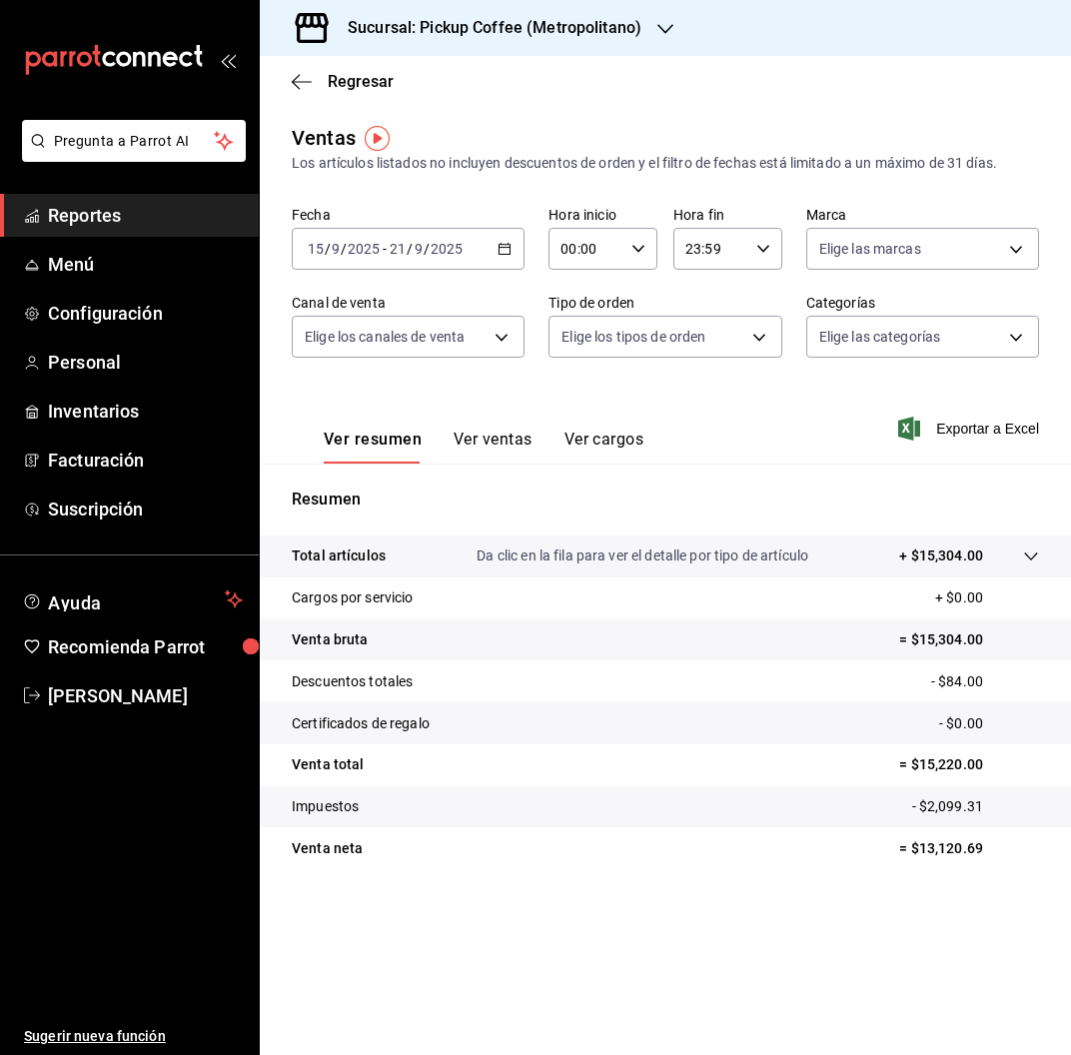
click at [486, 246] on div "[DATE] [DATE] - [DATE] [DATE]" at bounding box center [408, 249] width 233 height 42
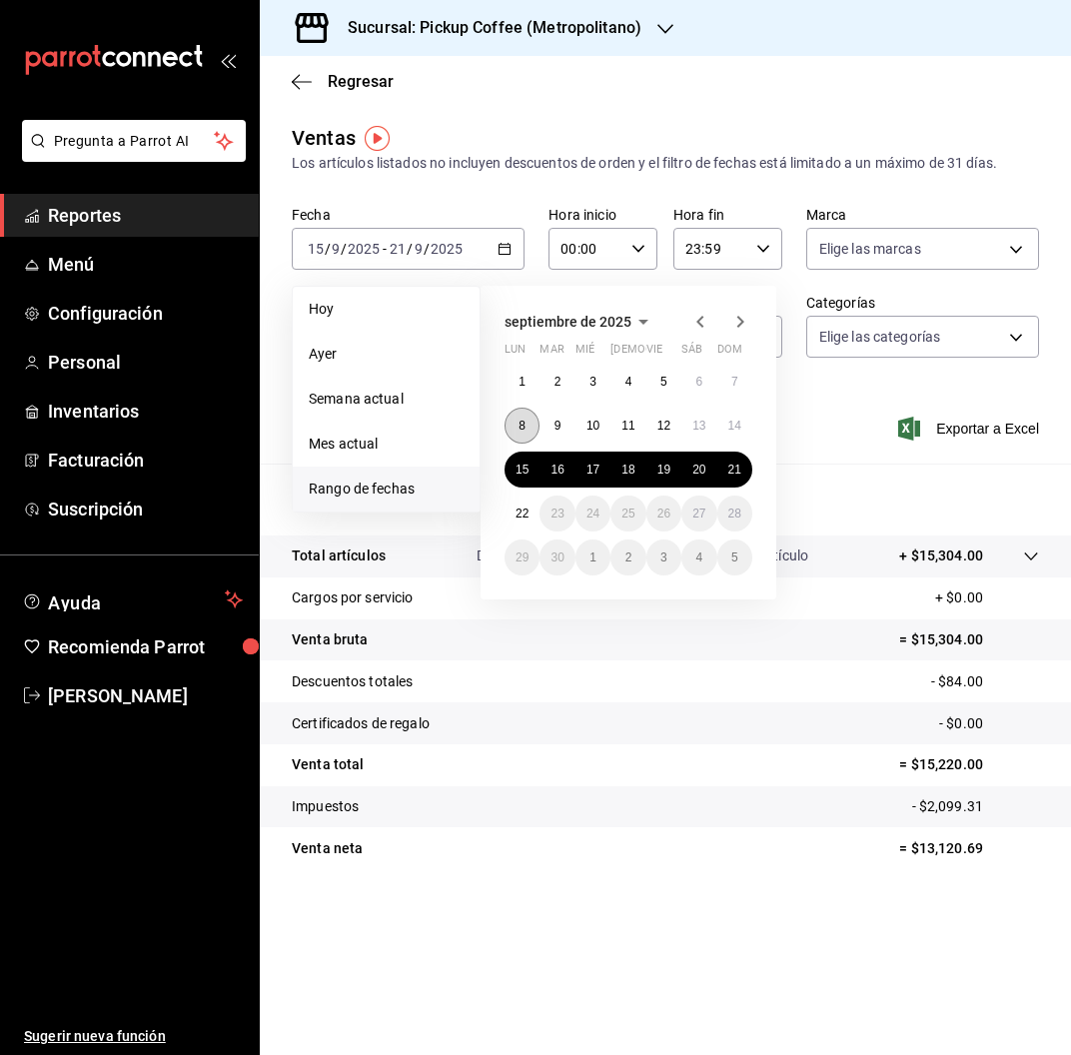
click at [518, 422] on abbr "8" at bounding box center [521, 426] width 7 height 14
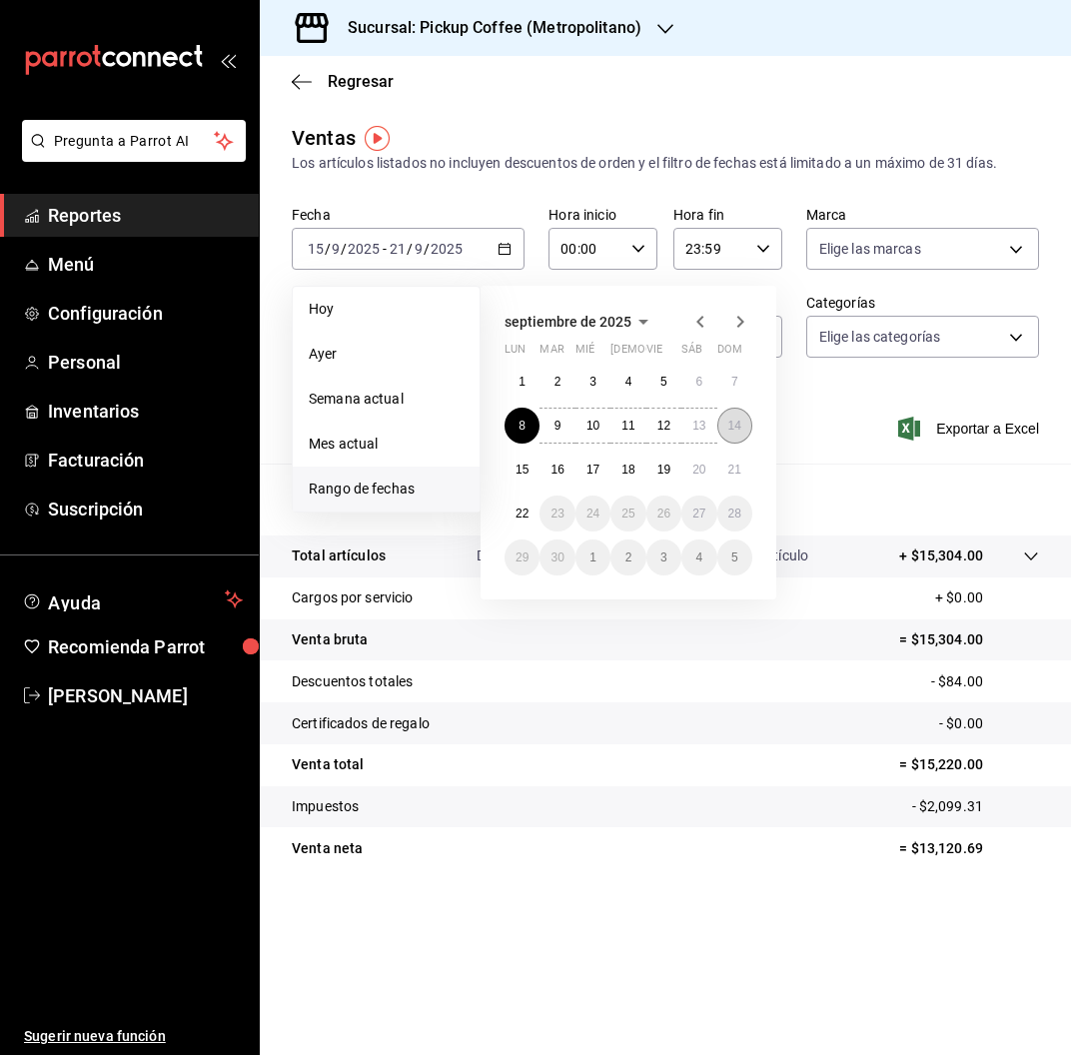
click at [736, 421] on abbr "14" at bounding box center [734, 426] width 13 height 14
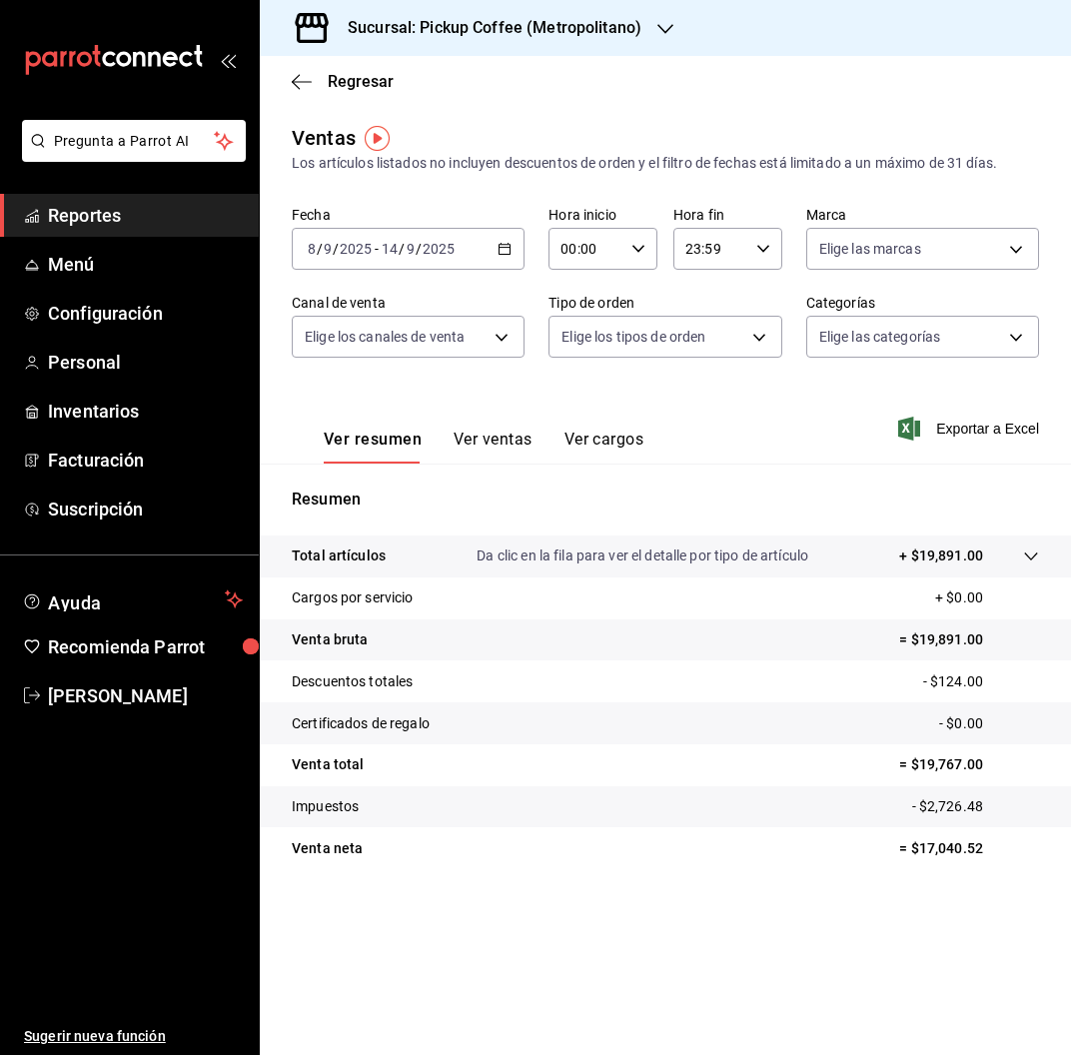
click at [620, 5] on div "Sucursal: Pickup Coffee (Metropolitano)" at bounding box center [479, 28] width 406 height 56
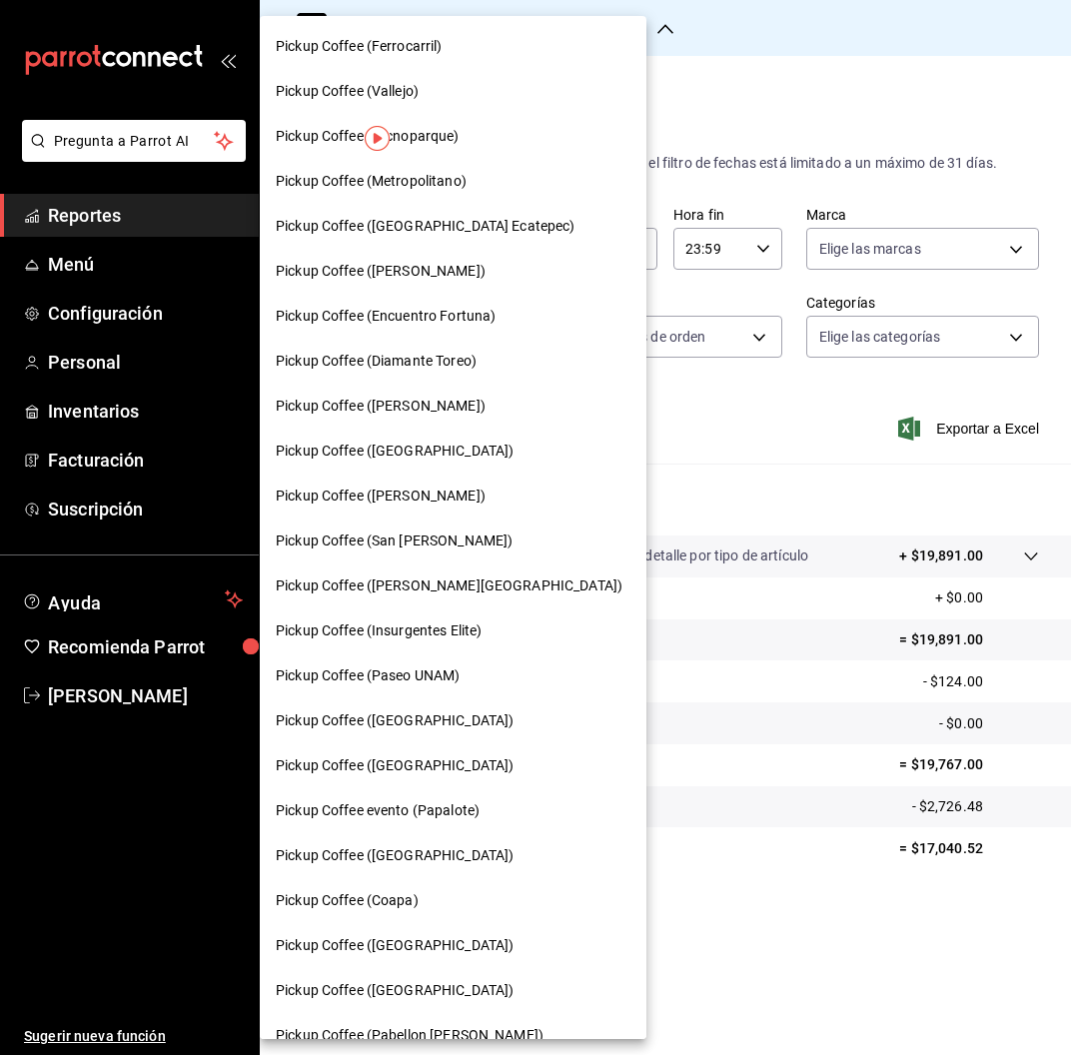
click at [411, 492] on span "Pickup Coffee ([PERSON_NAME])" at bounding box center [381, 495] width 210 height 21
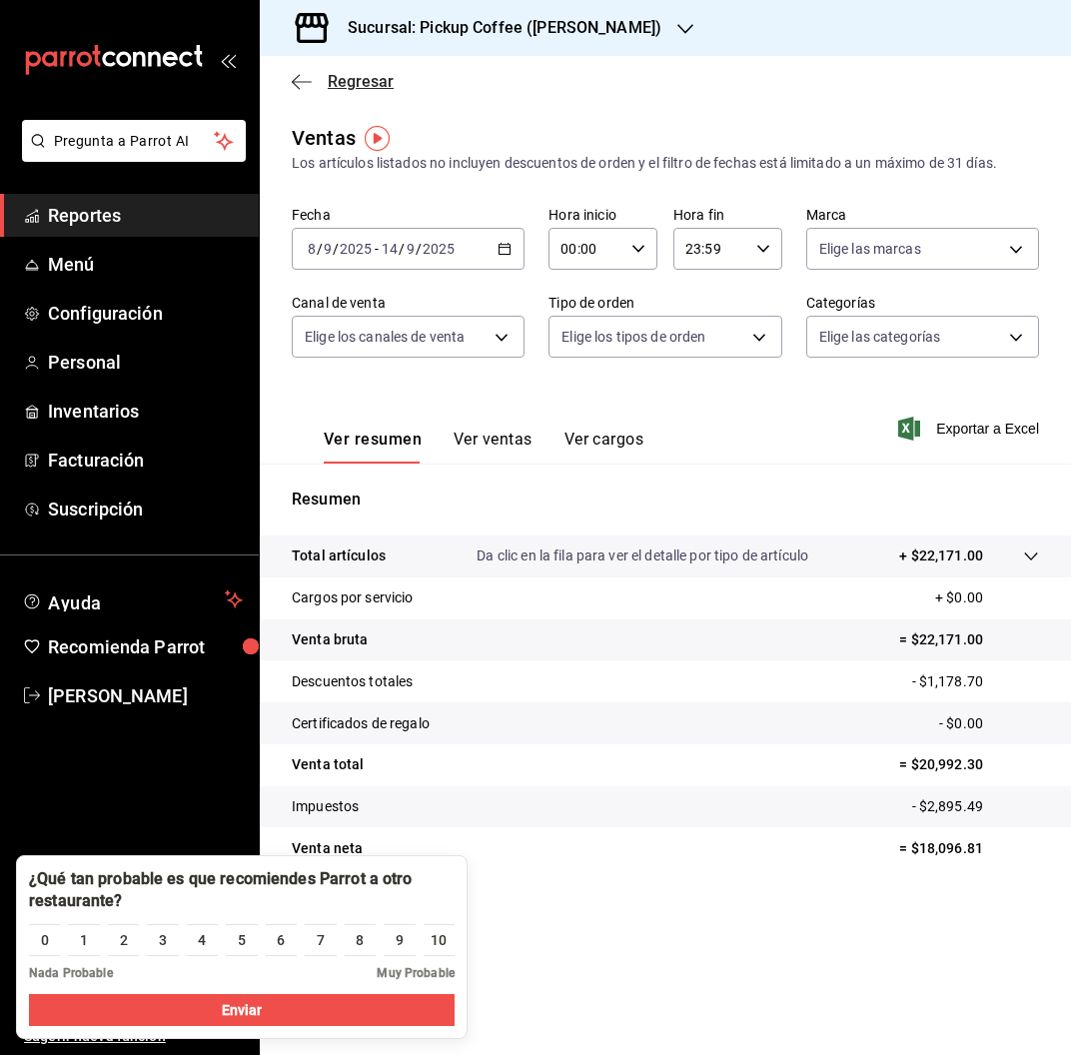
click at [361, 89] on span "Regresar" at bounding box center [361, 81] width 66 height 19
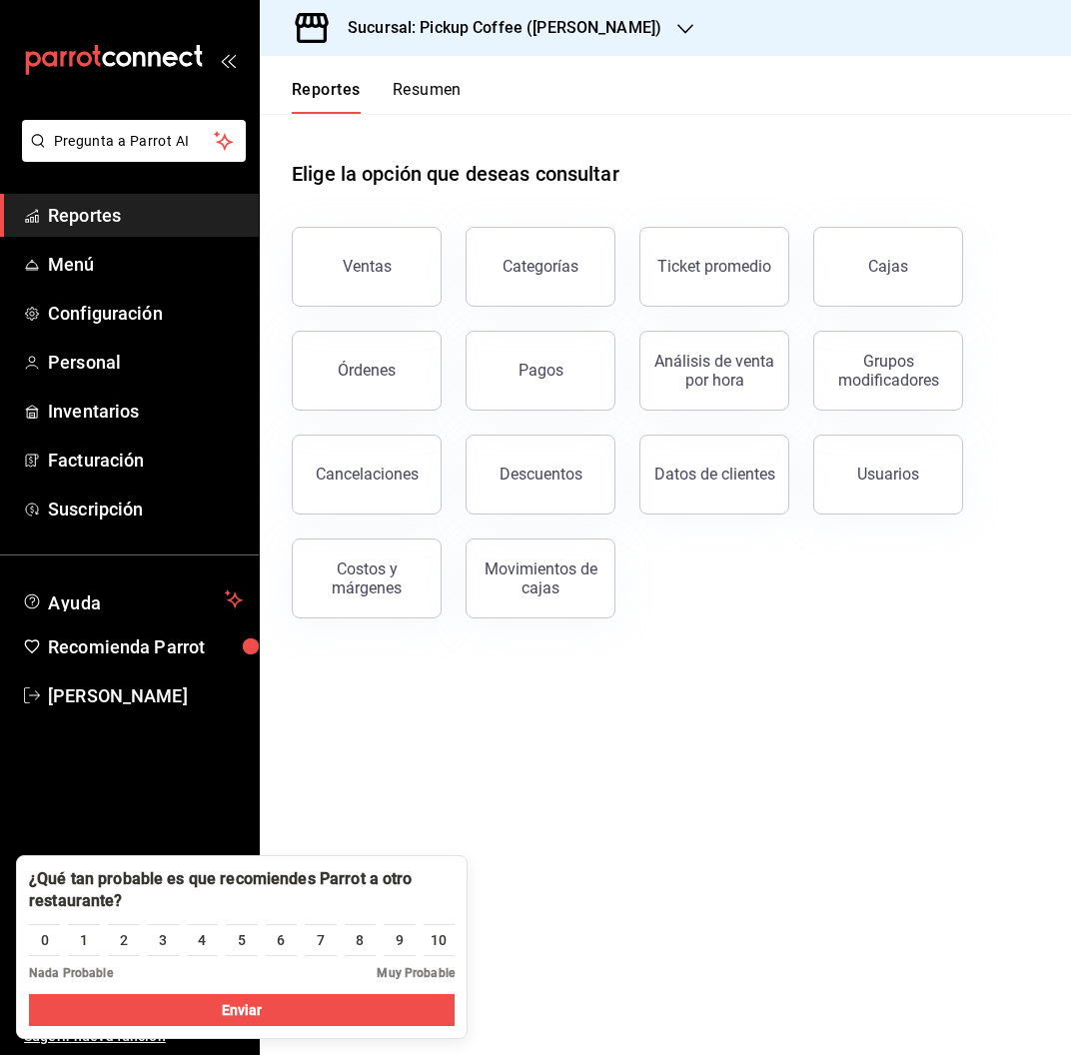
click at [448, 90] on button "Resumen" at bounding box center [427, 97] width 69 height 34
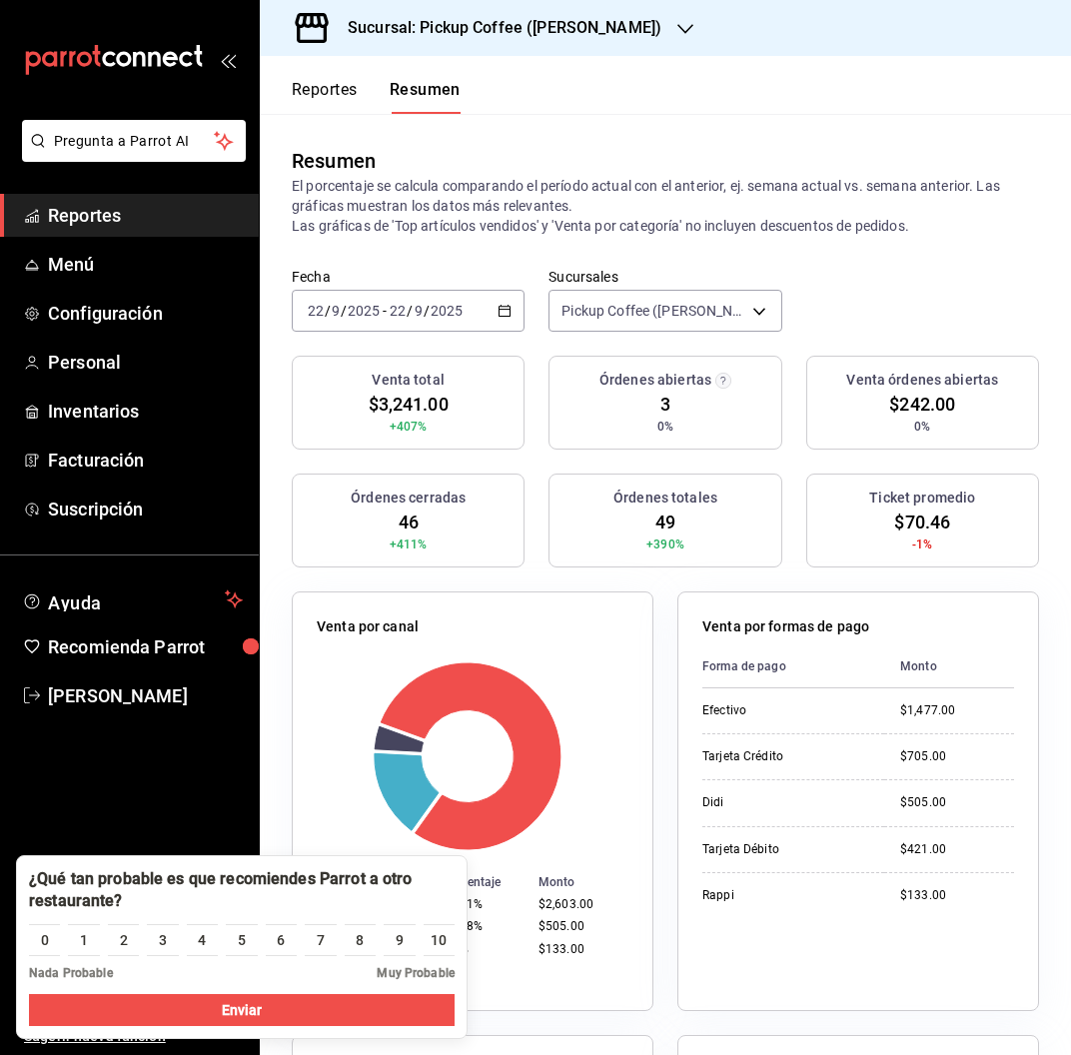
click at [414, 305] on input "9" at bounding box center [419, 311] width 10 height 16
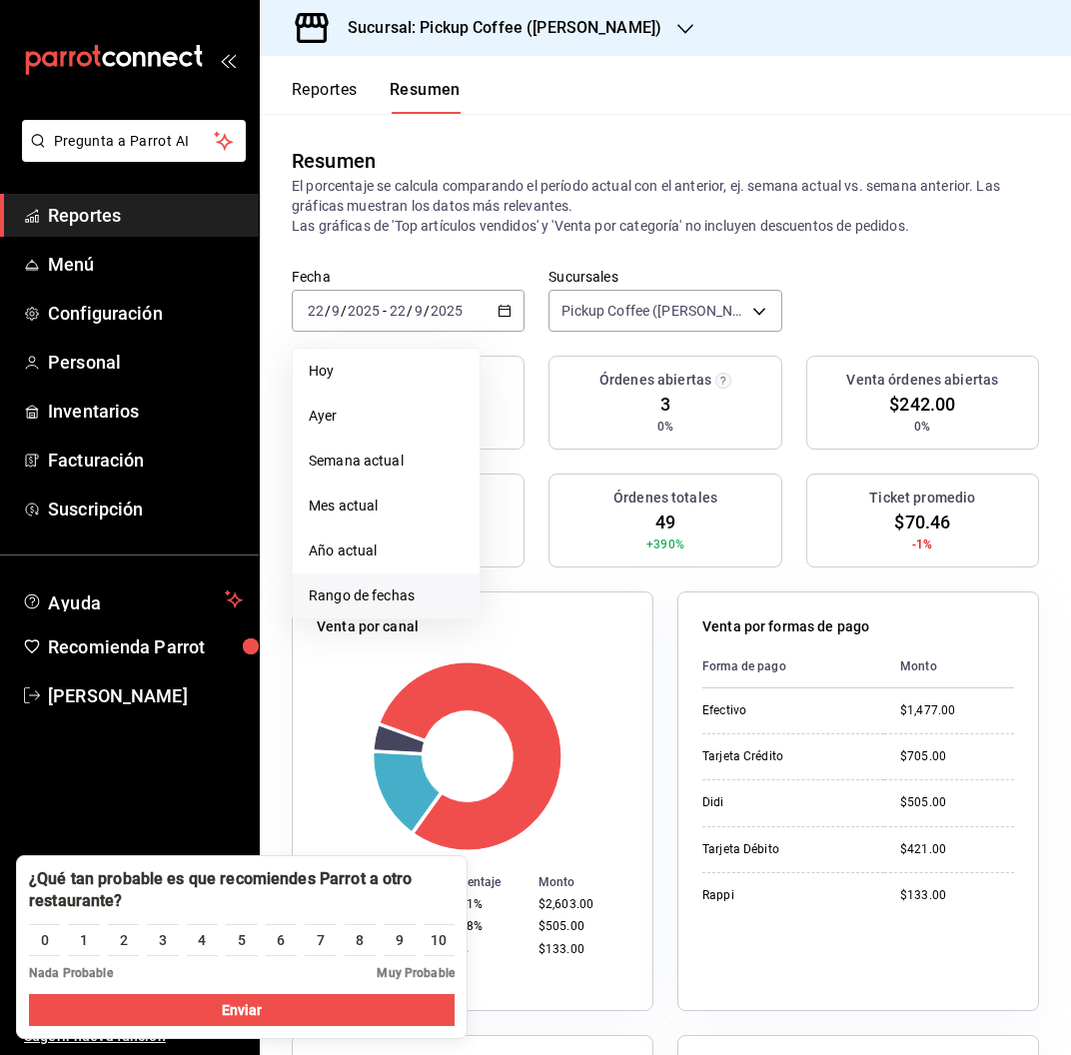
click at [384, 595] on span "Rango de fechas" at bounding box center [386, 595] width 155 height 21
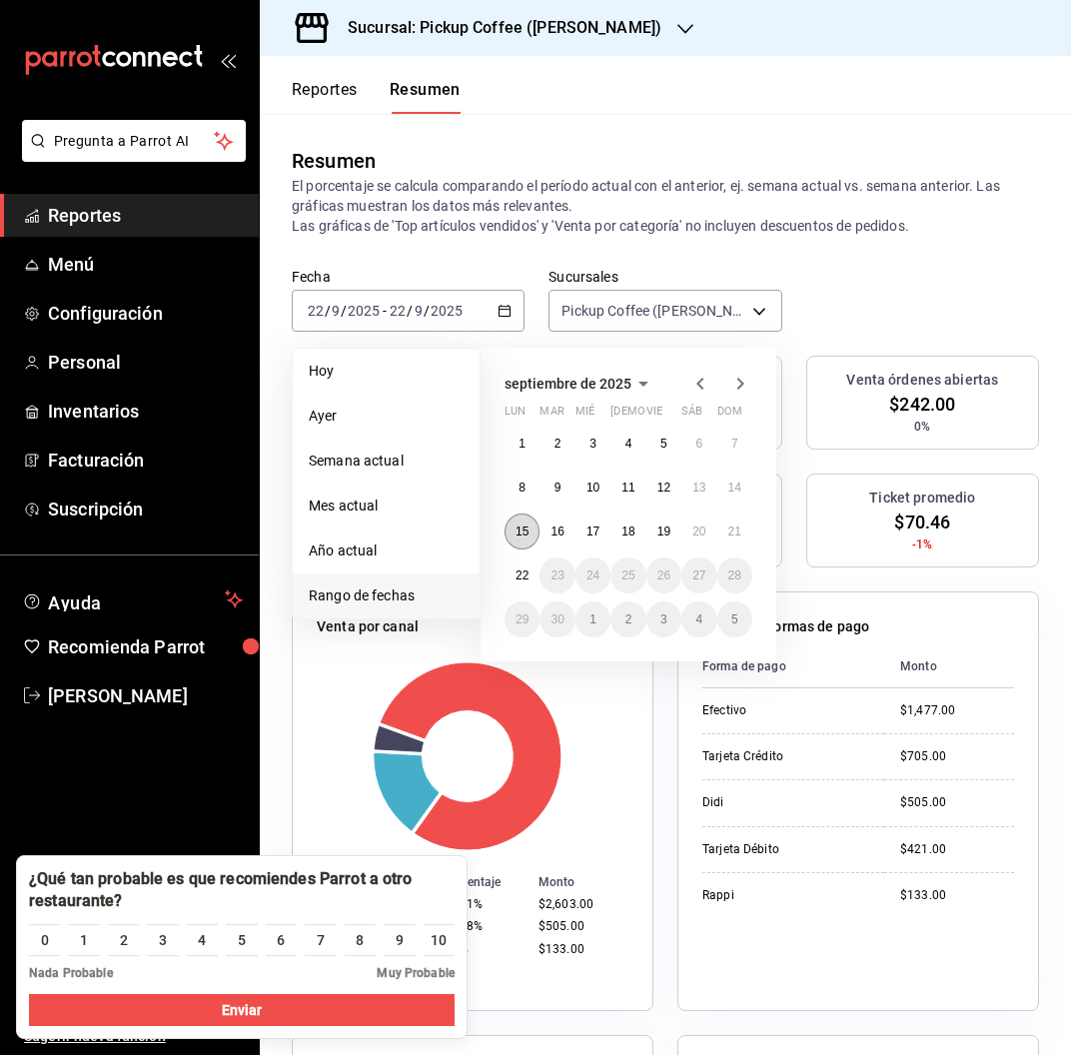
click at [520, 534] on abbr "15" at bounding box center [521, 531] width 13 height 14
click at [732, 535] on abbr "21" at bounding box center [734, 531] width 13 height 14
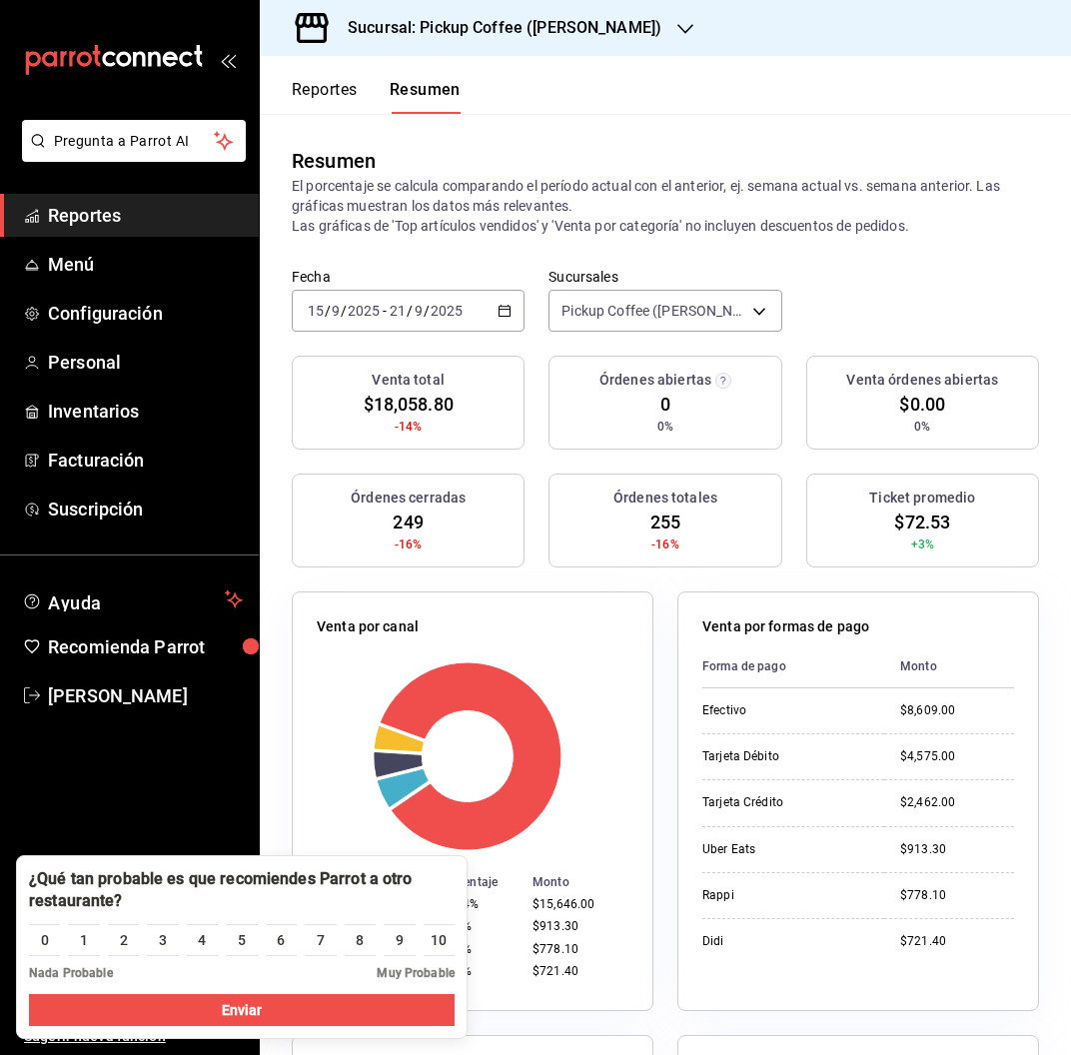
click at [318, 92] on button "Reportes" at bounding box center [325, 97] width 66 height 34
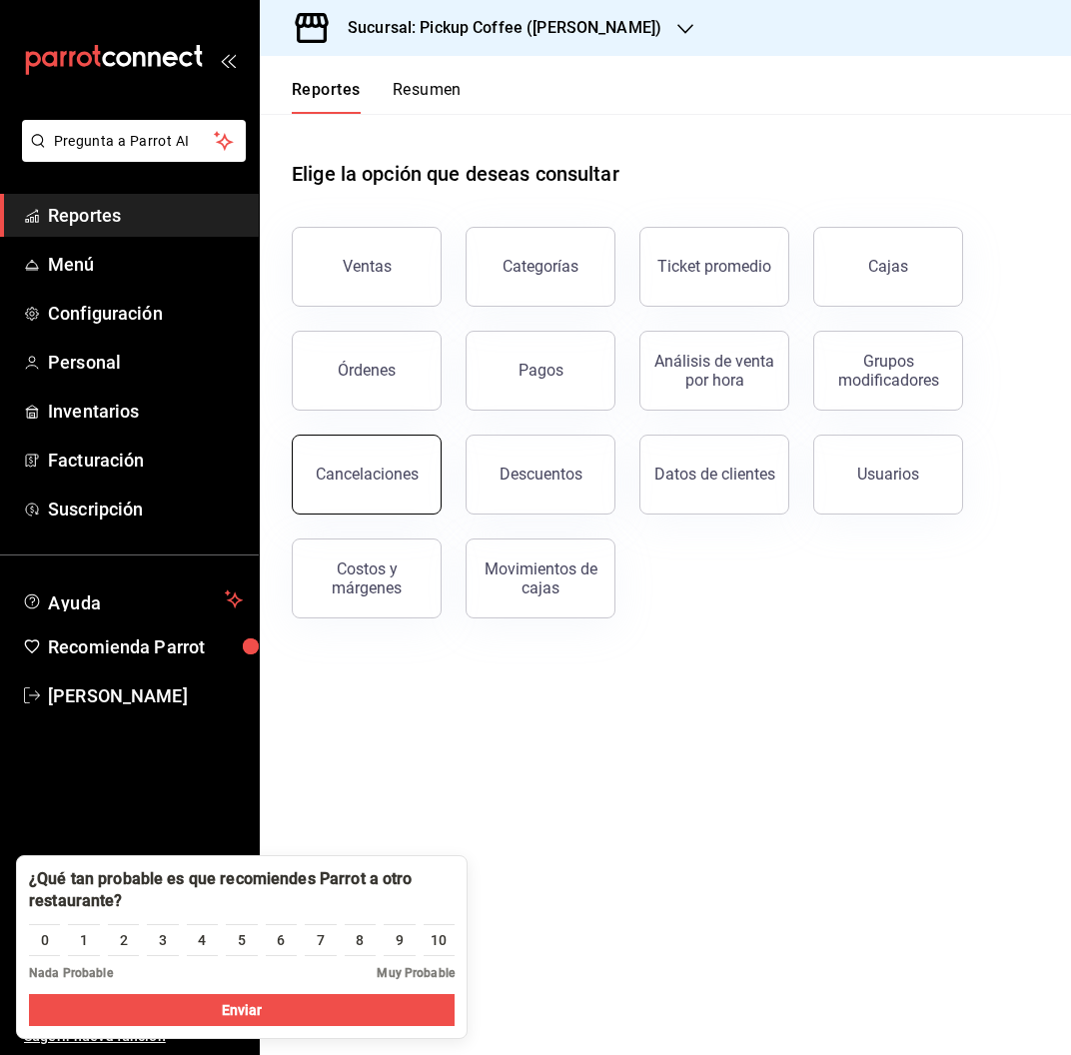
click at [387, 471] on div "Cancelaciones" at bounding box center [367, 474] width 103 height 19
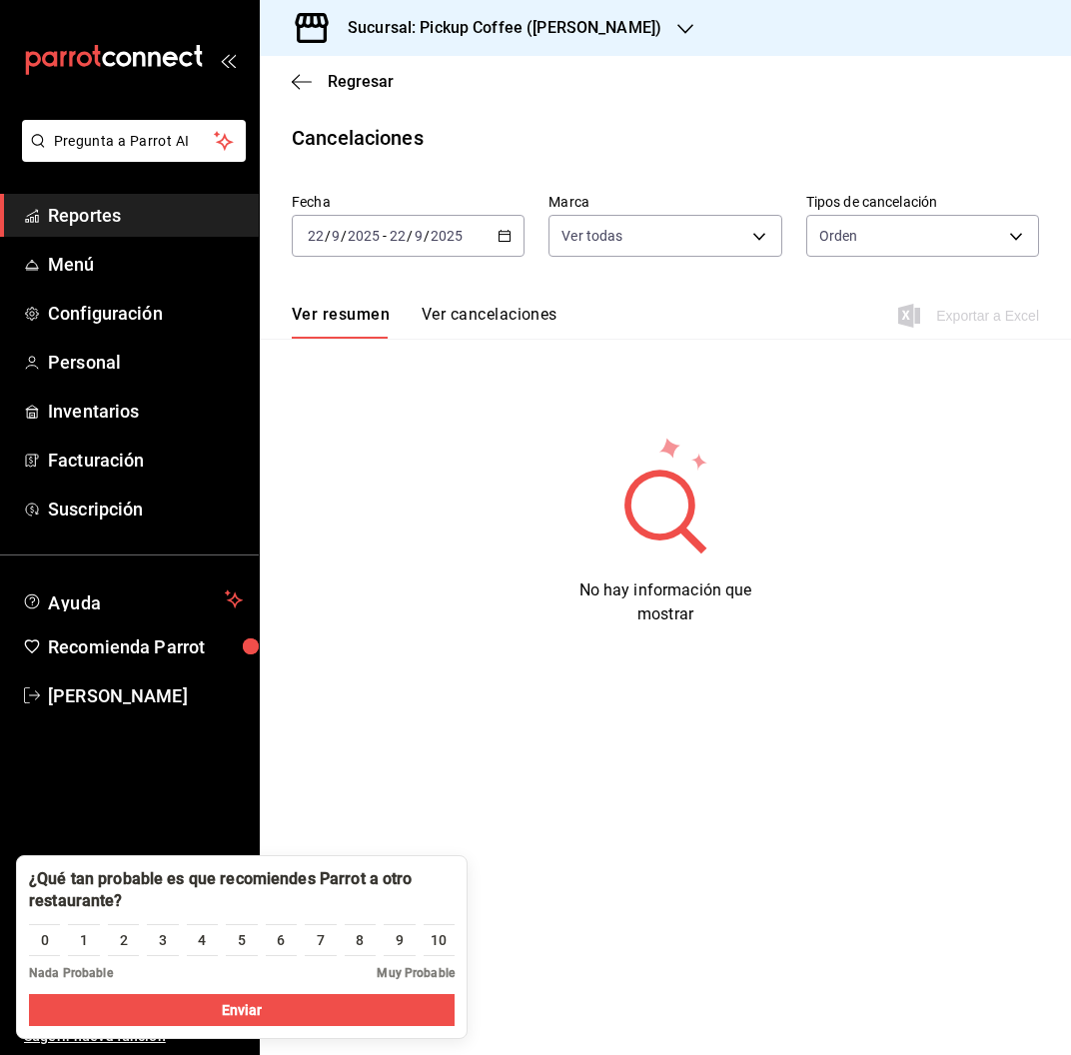
click at [402, 230] on input "22" at bounding box center [398, 236] width 18 height 16
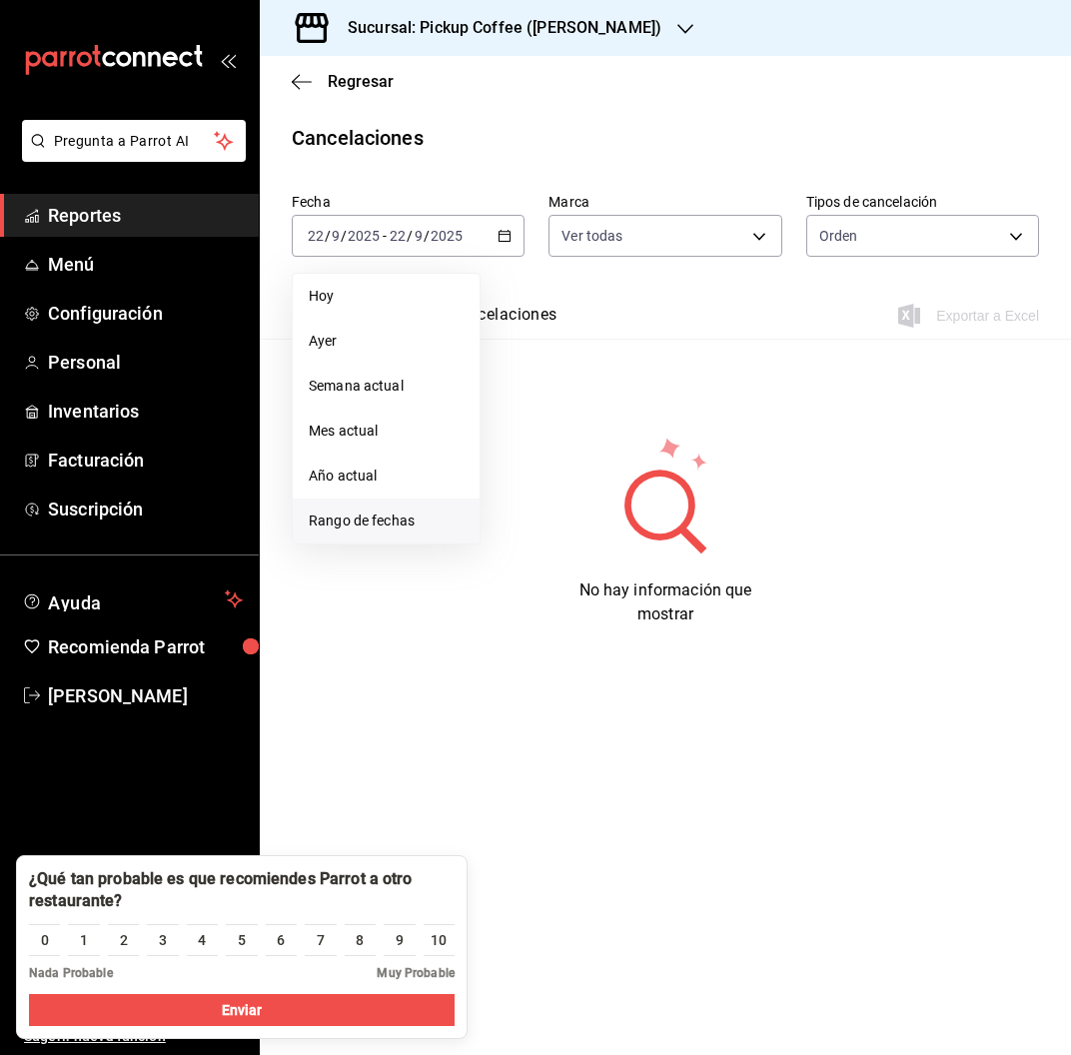
click at [373, 506] on li "Rango de fechas" at bounding box center [386, 520] width 187 height 45
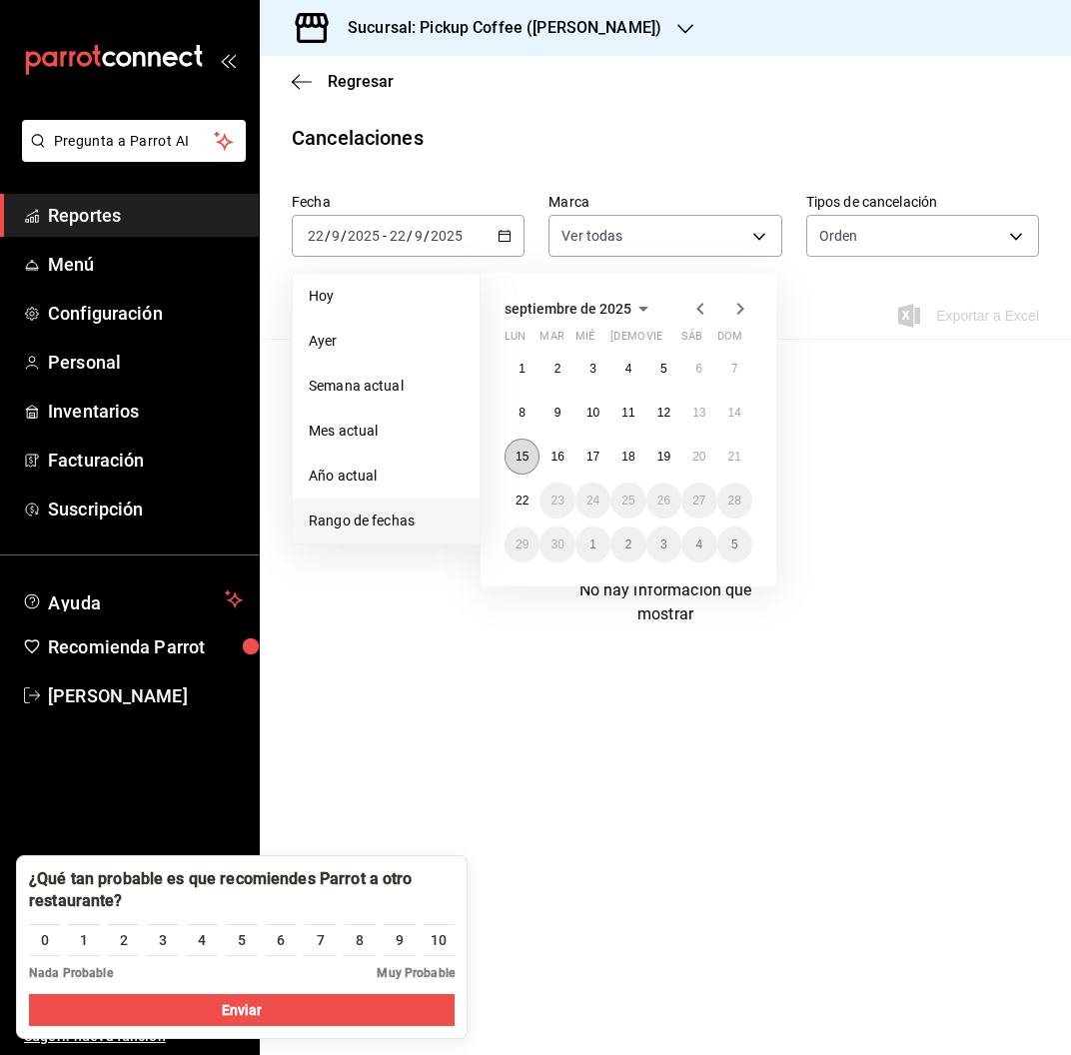
click at [513, 468] on button "15" at bounding box center [521, 457] width 35 height 36
click at [723, 469] on button "21" at bounding box center [734, 457] width 35 height 36
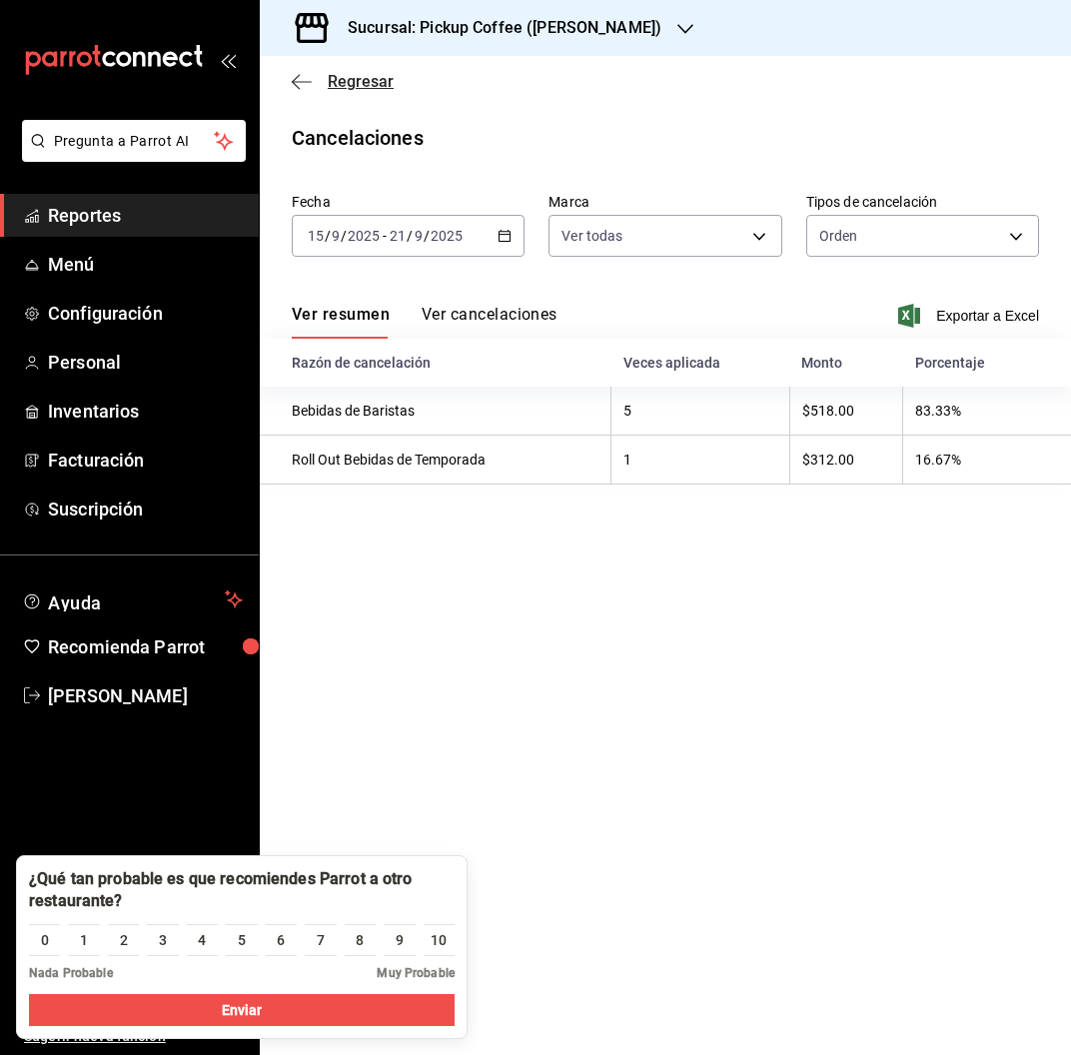
click at [342, 82] on span "Regresar" at bounding box center [361, 81] width 66 height 19
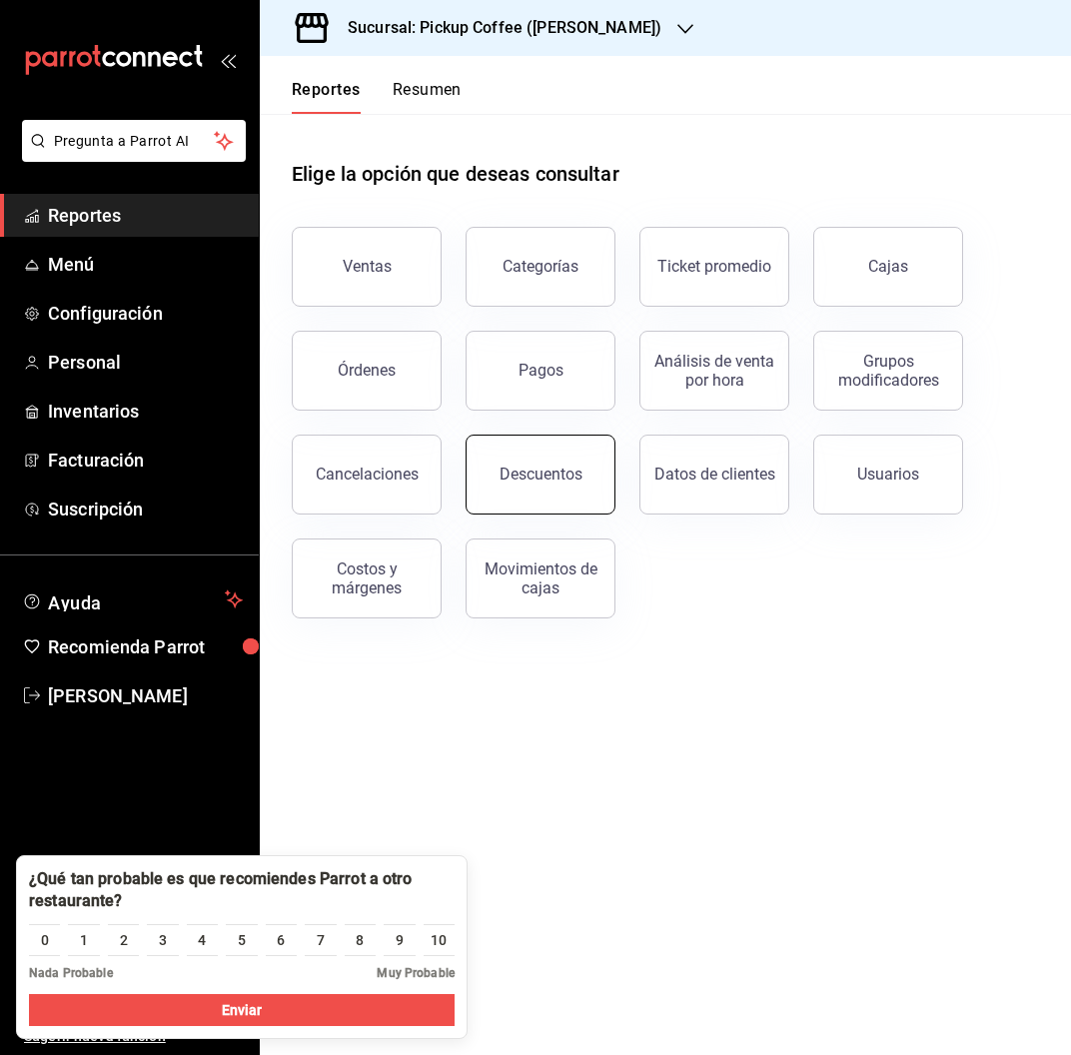
click at [546, 471] on div "Descuentos" at bounding box center [540, 474] width 83 height 19
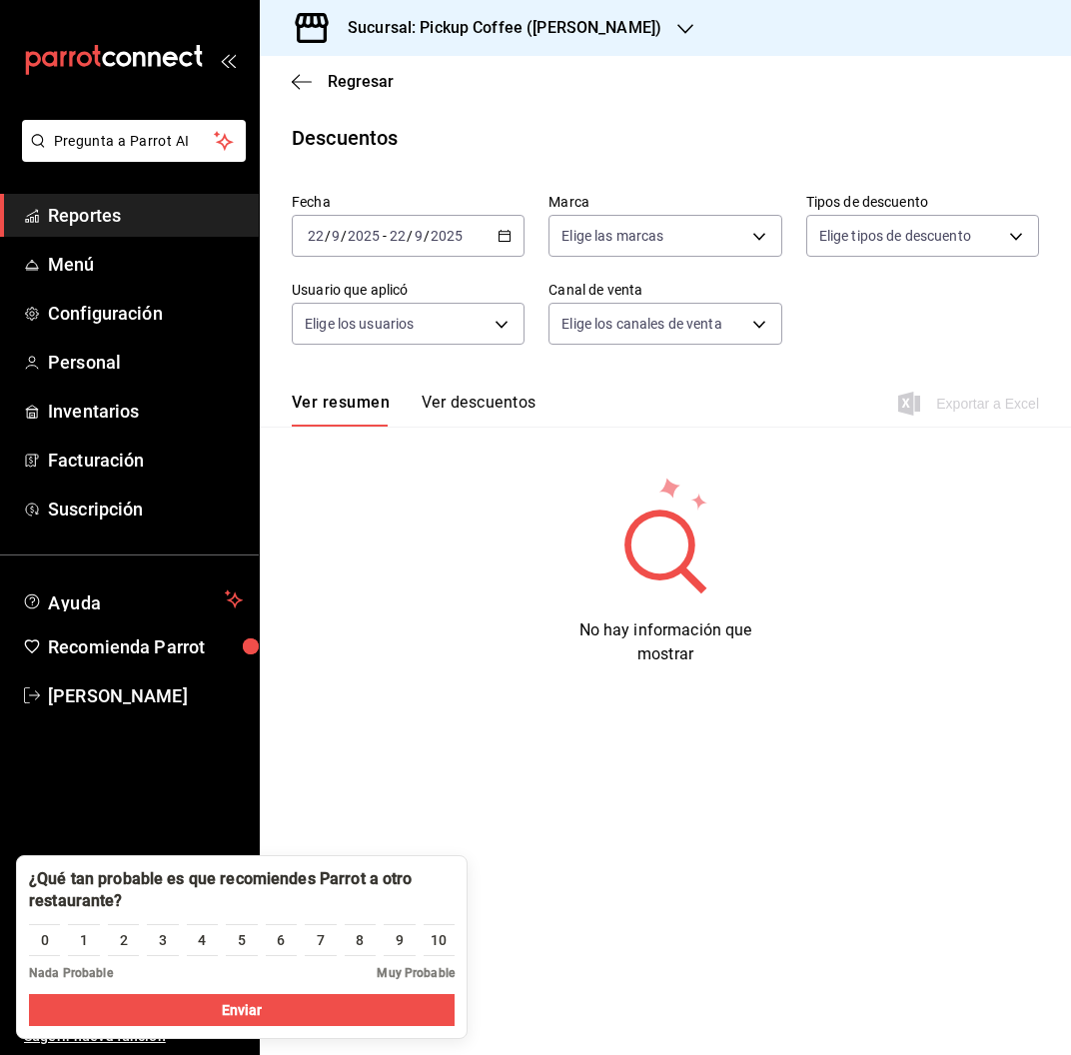
click at [487, 236] on div "[DATE] [DATE] - [DATE] [DATE]" at bounding box center [408, 236] width 233 height 42
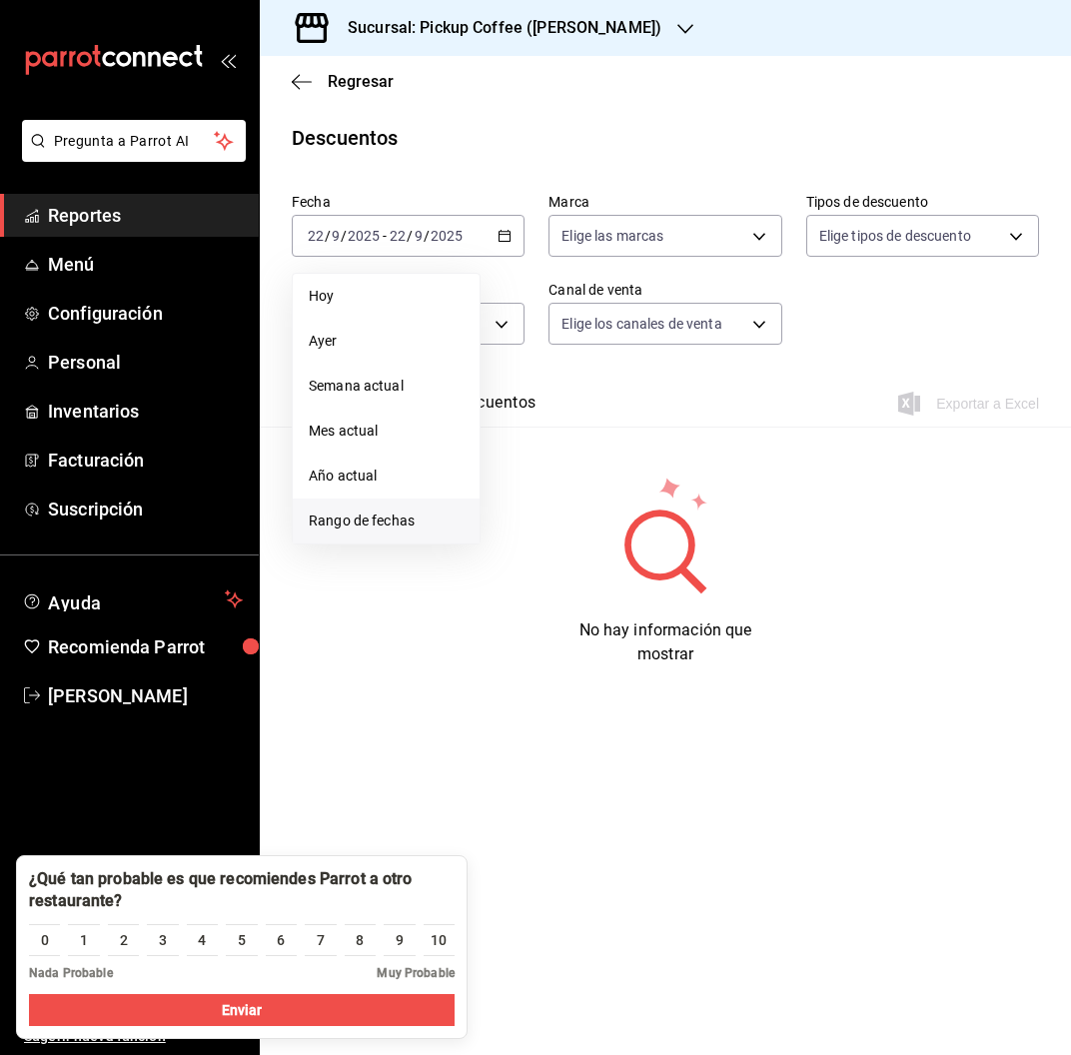
click at [373, 525] on span "Rango de fechas" at bounding box center [386, 520] width 155 height 21
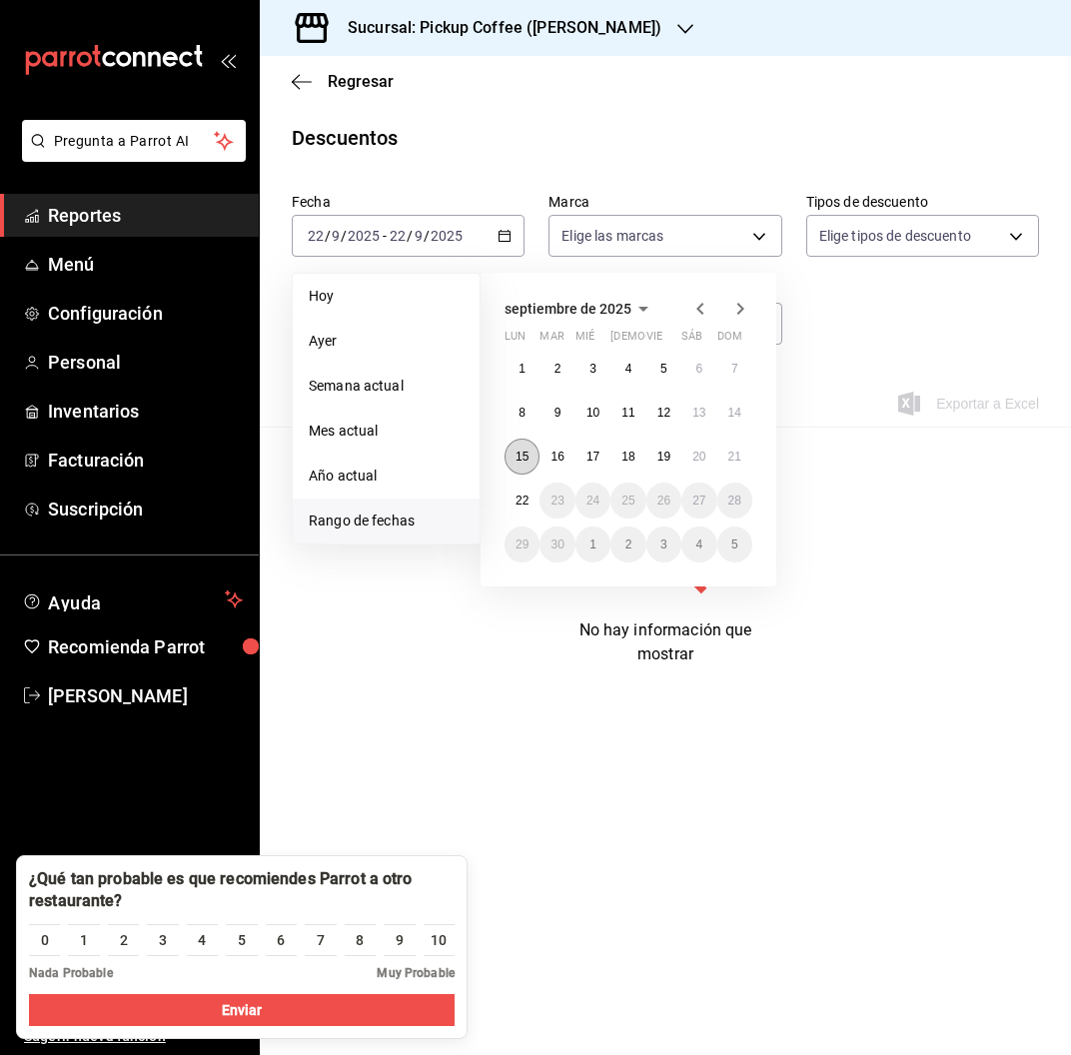
click at [523, 450] on abbr "15" at bounding box center [521, 457] width 13 height 14
click at [732, 452] on abbr "21" at bounding box center [734, 457] width 13 height 14
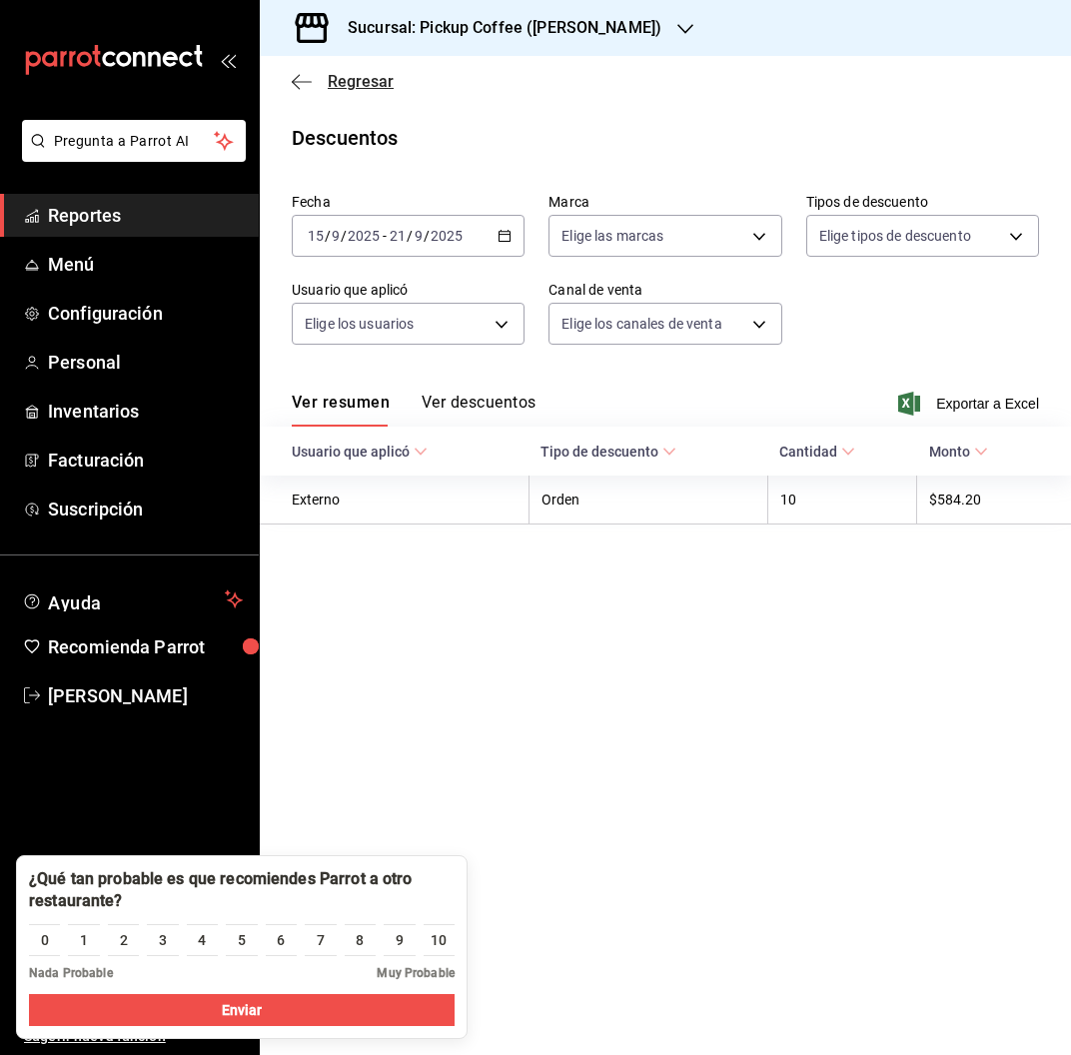
click at [359, 82] on span "Regresar" at bounding box center [361, 81] width 66 height 19
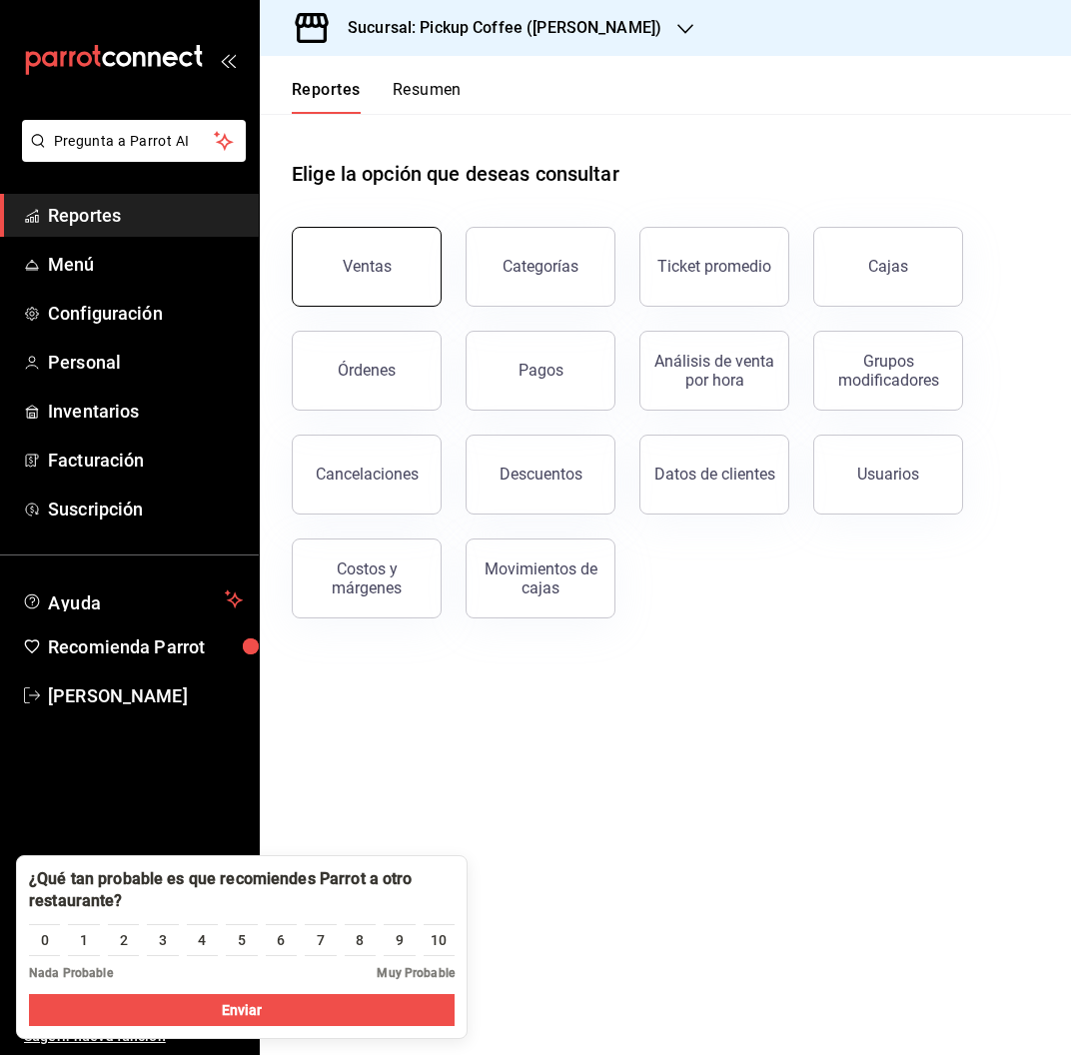
click at [330, 278] on button "Ventas" at bounding box center [367, 267] width 150 height 80
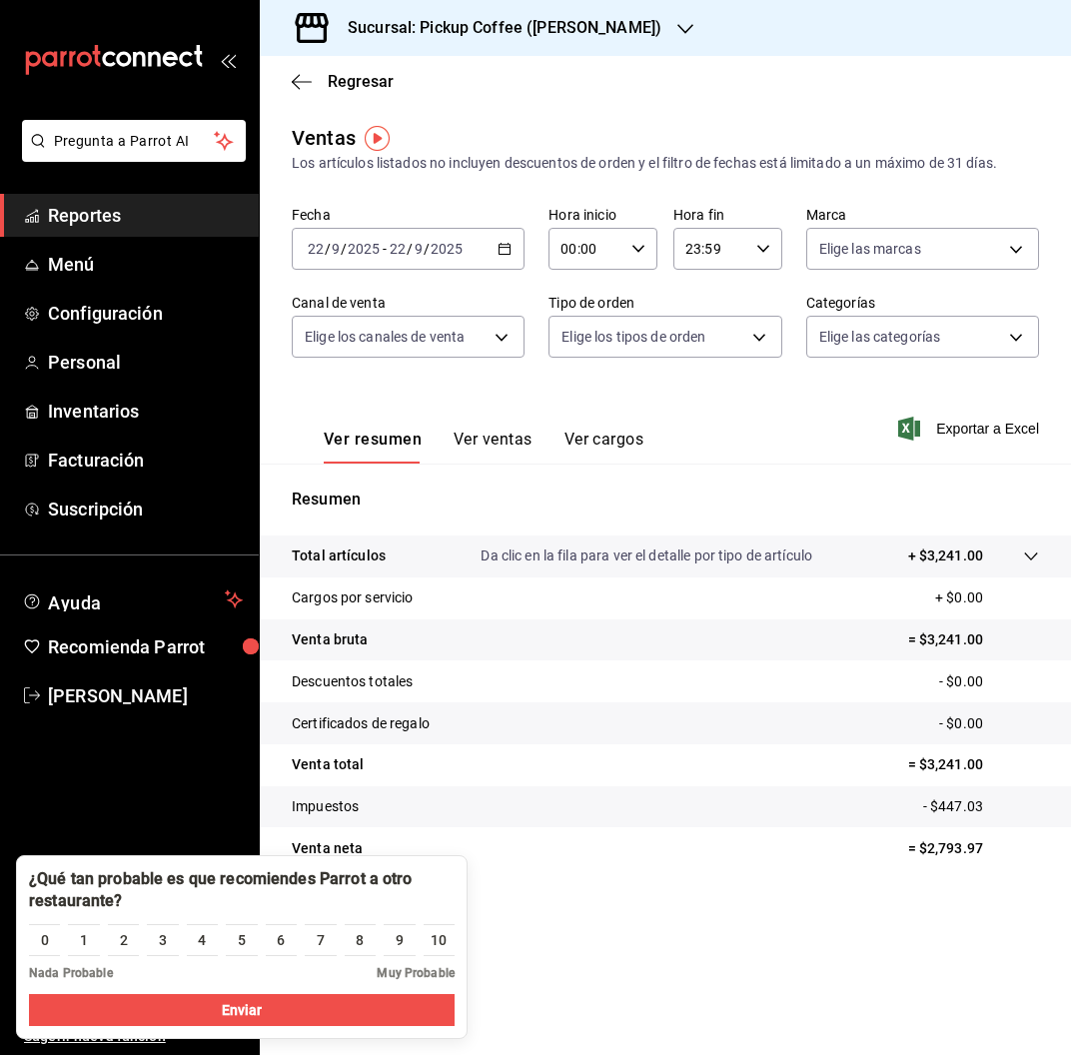
click at [455, 249] on input "2025" at bounding box center [447, 249] width 34 height 16
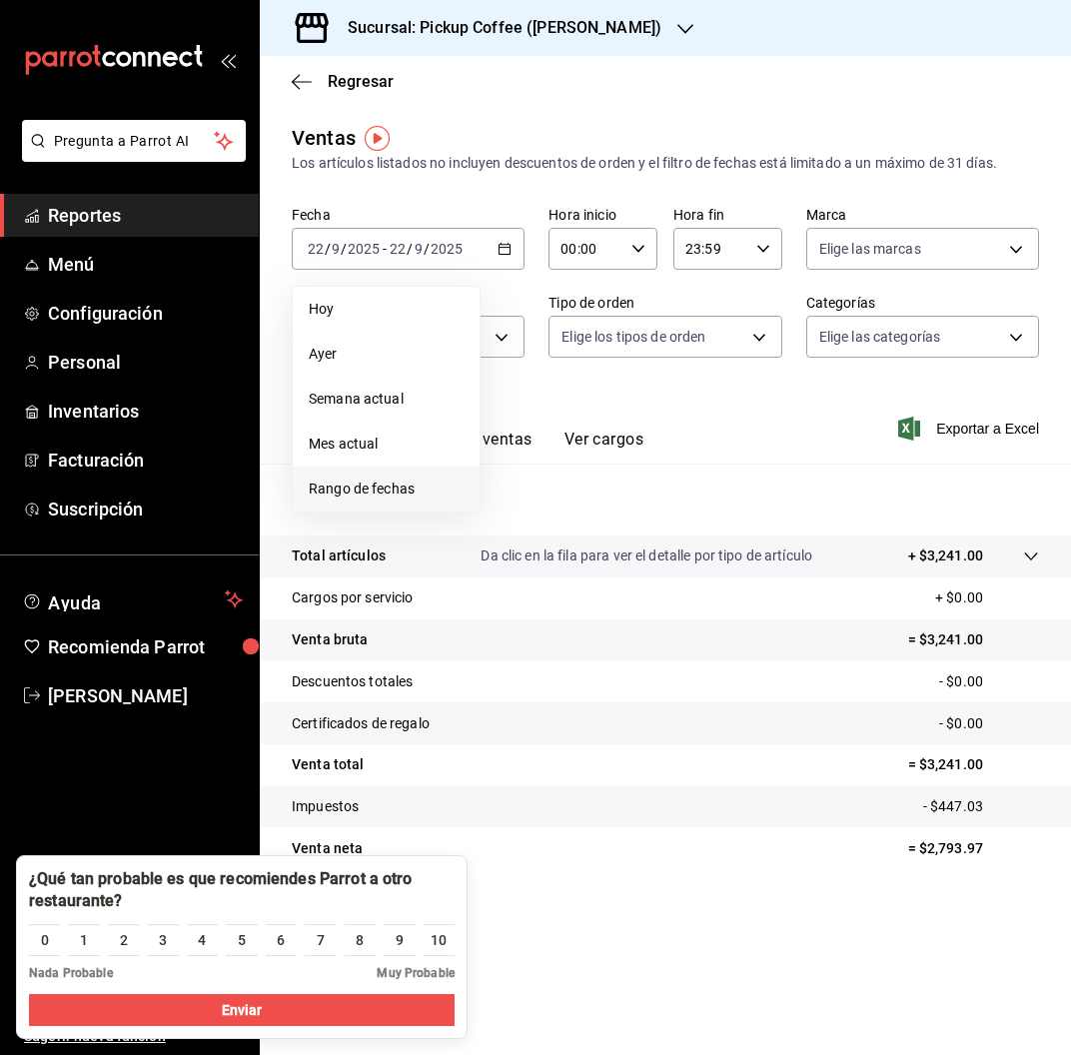
click at [384, 483] on span "Rango de fechas" at bounding box center [386, 488] width 155 height 21
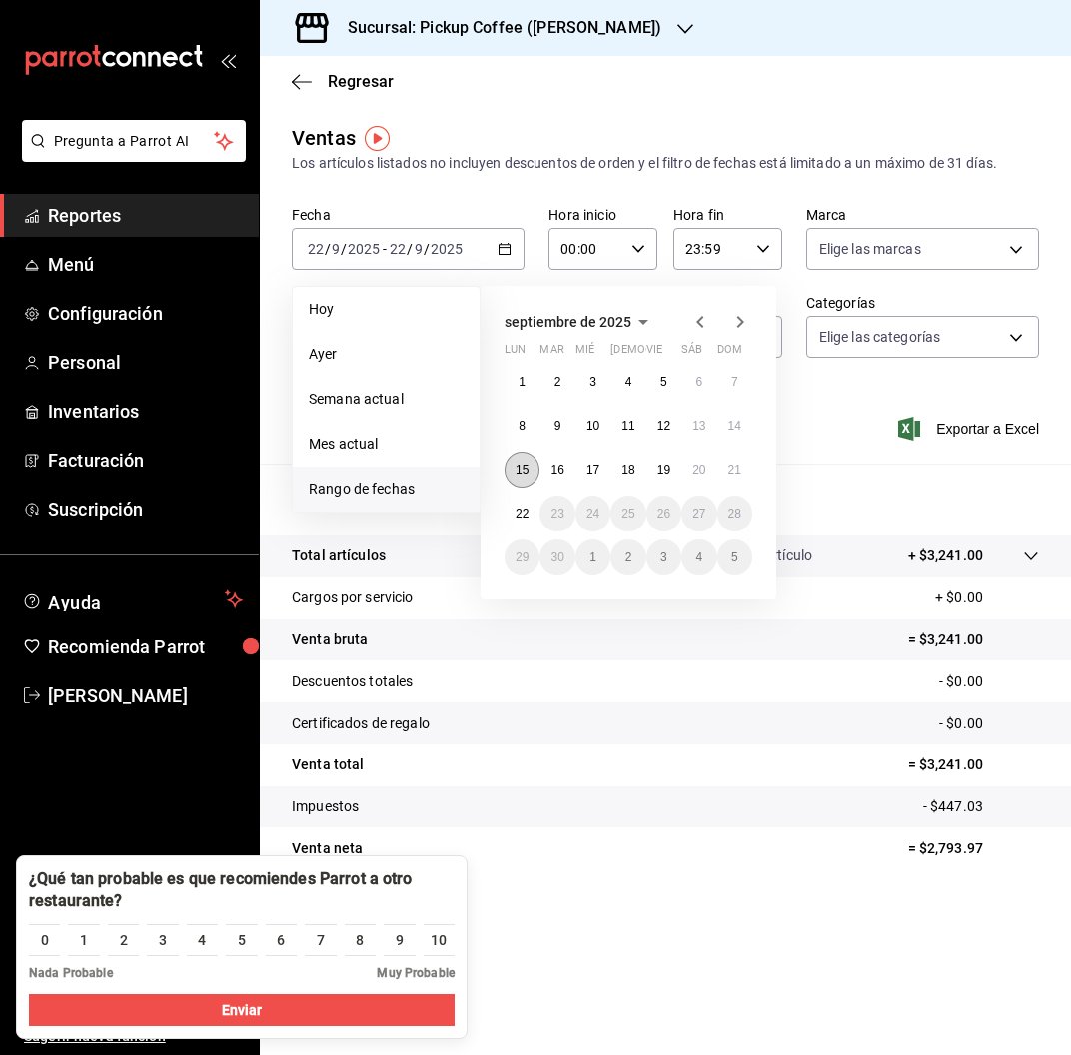
click at [515, 471] on abbr "15" at bounding box center [521, 470] width 13 height 14
click at [721, 469] on button "21" at bounding box center [734, 470] width 35 height 36
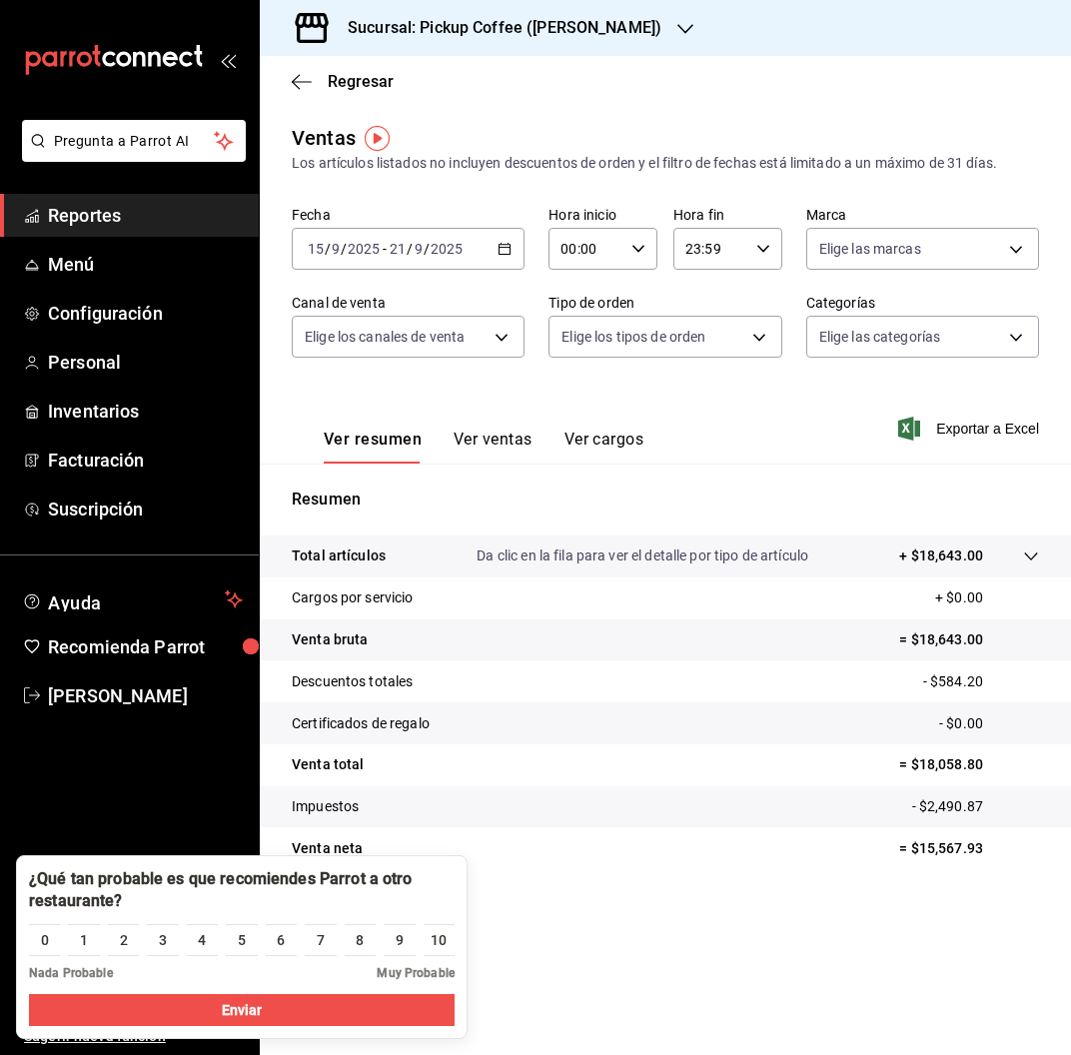
click at [616, 29] on h3 "Sucursal: Pickup Coffee ([PERSON_NAME])" at bounding box center [497, 28] width 330 height 24
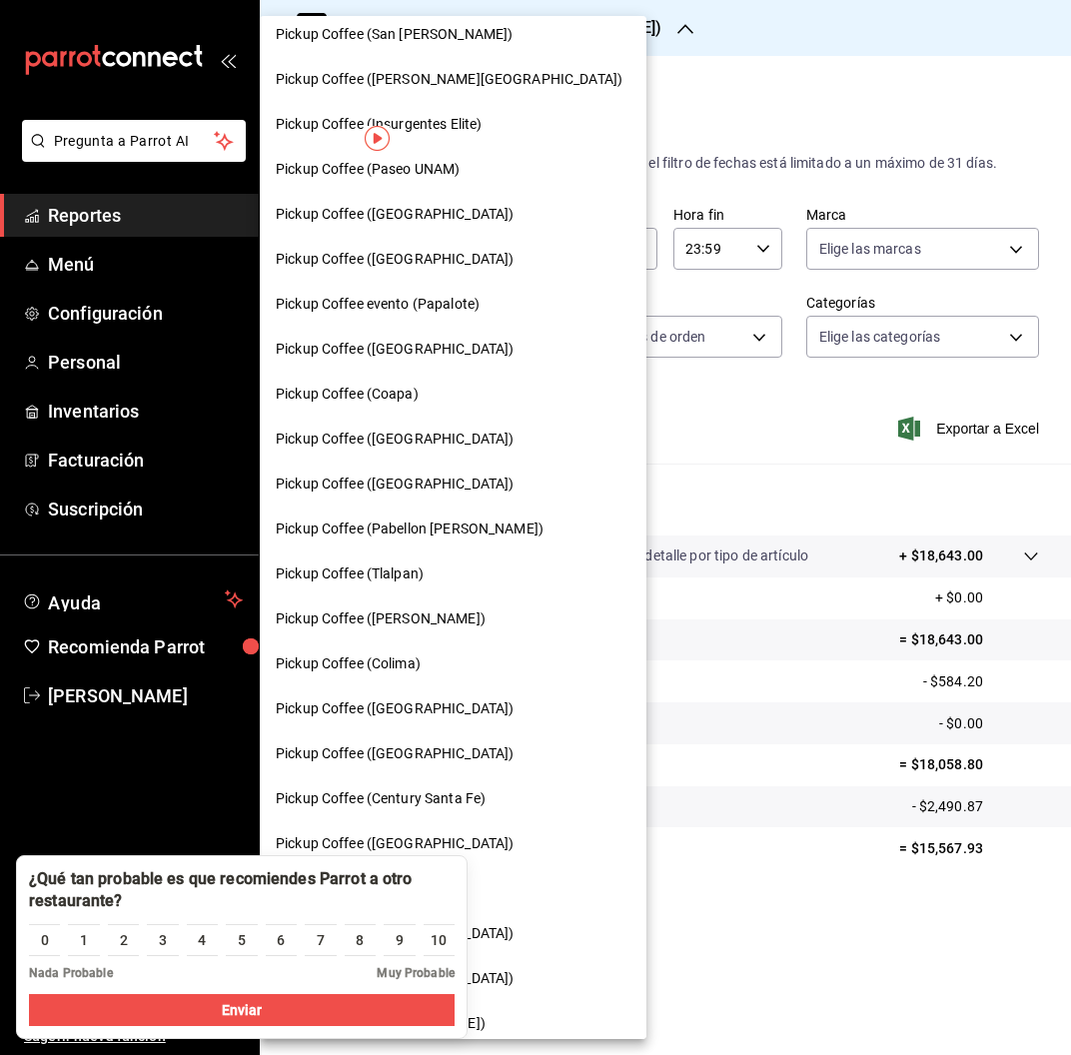
scroll to position [520, 0]
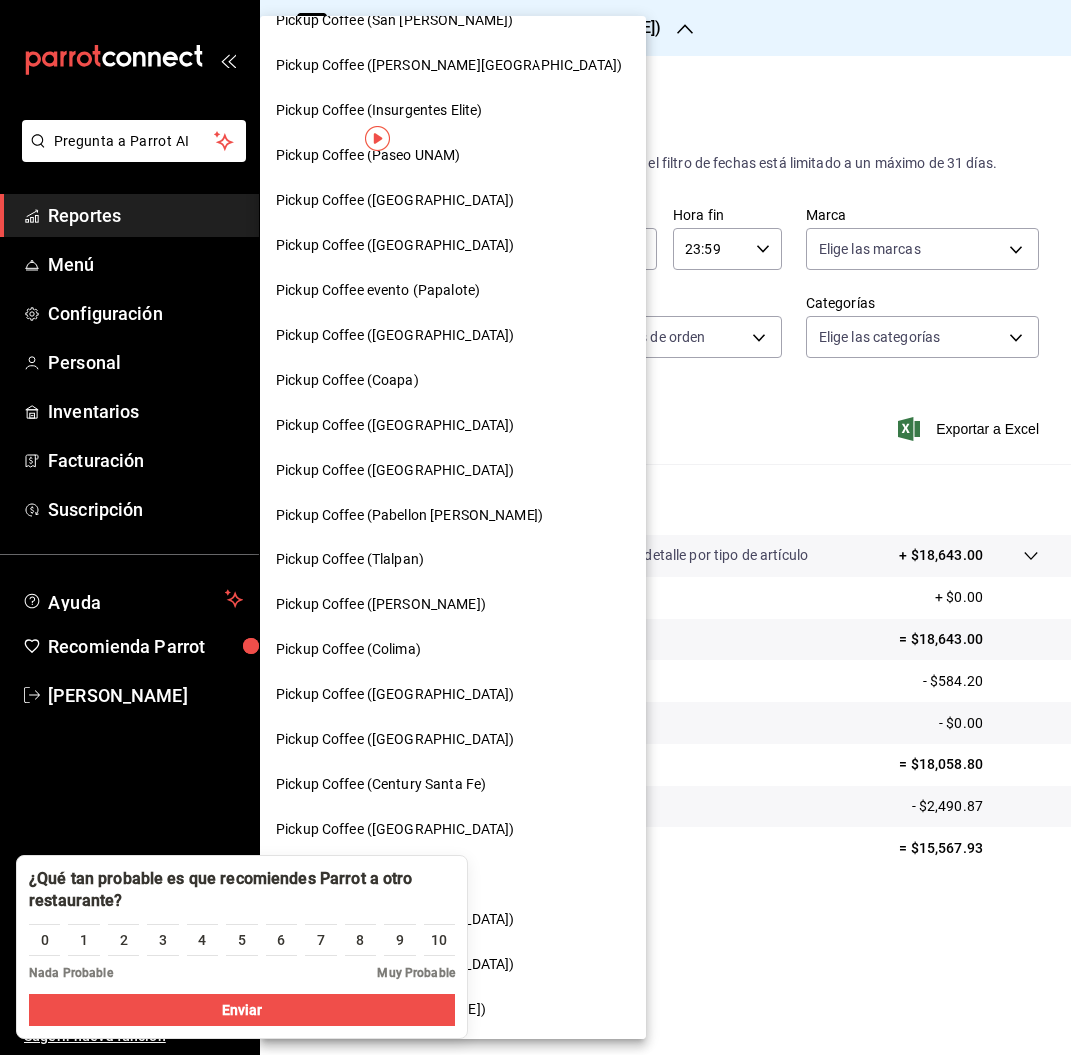
click at [393, 726] on div "Pickup Coffee ([GEOGRAPHIC_DATA])" at bounding box center [453, 739] width 387 height 45
